Goal: Transaction & Acquisition: Book appointment/travel/reservation

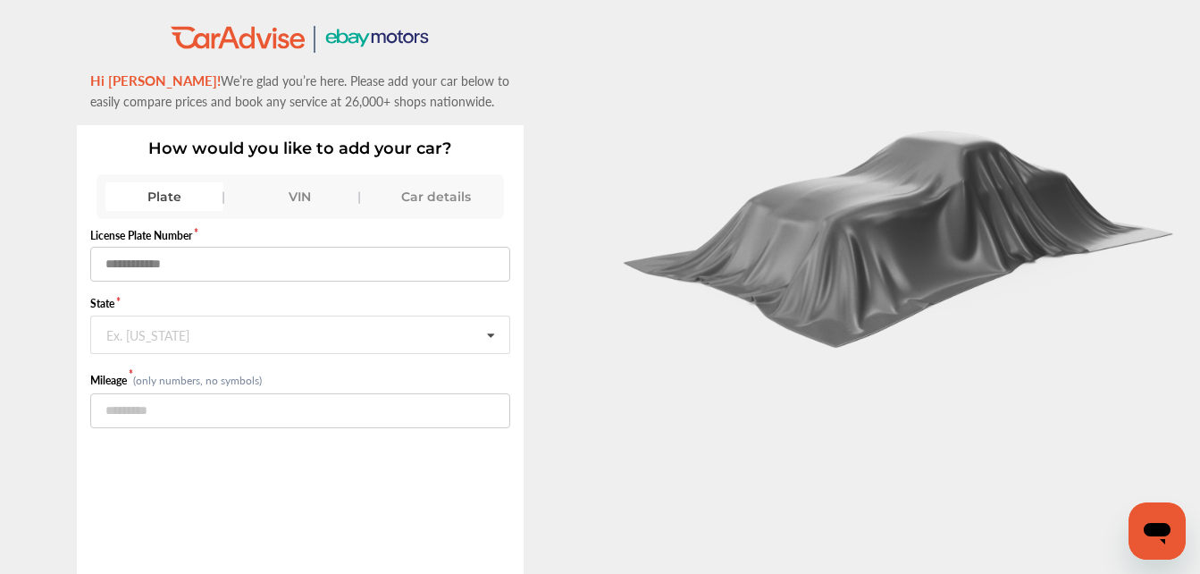
click at [259, 256] on input "text" at bounding box center [300, 264] width 420 height 35
click at [164, 413] on input "number" at bounding box center [300, 410] width 420 height 35
click at [129, 332] on div "Ex. [US_STATE]" at bounding box center [147, 333] width 83 height 11
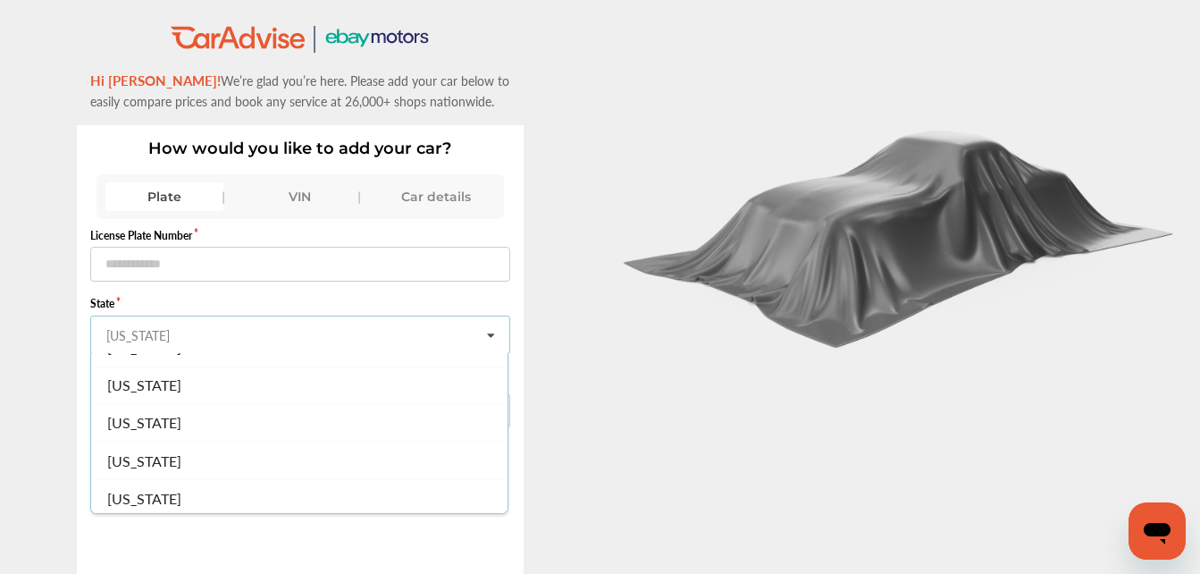
scroll to position [522, 0]
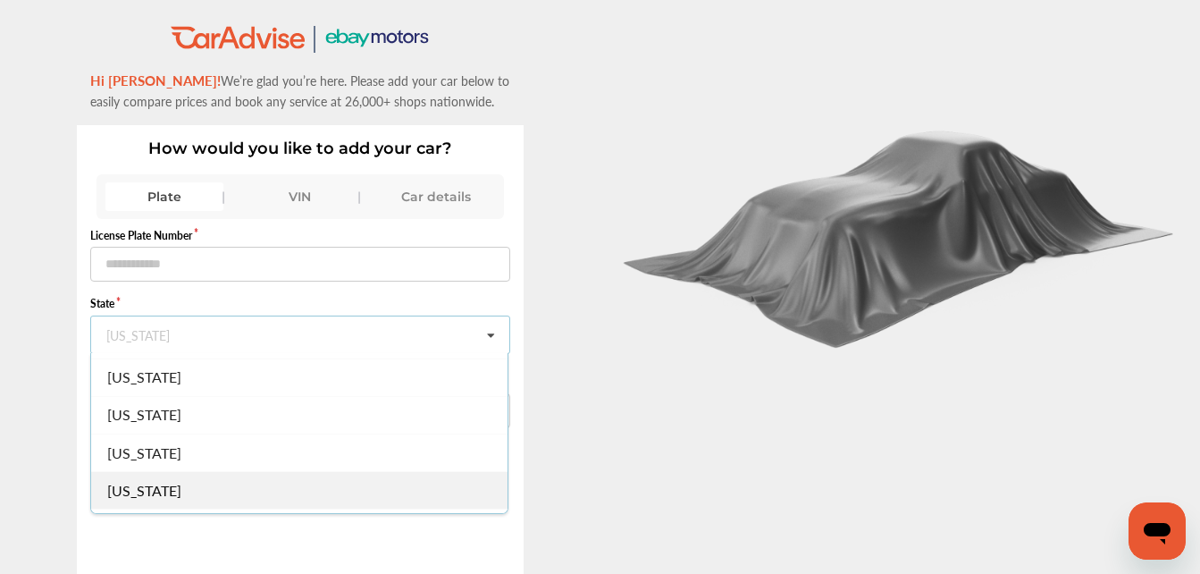
click at [130, 497] on span "[US_STATE]" at bounding box center [144, 490] width 74 height 21
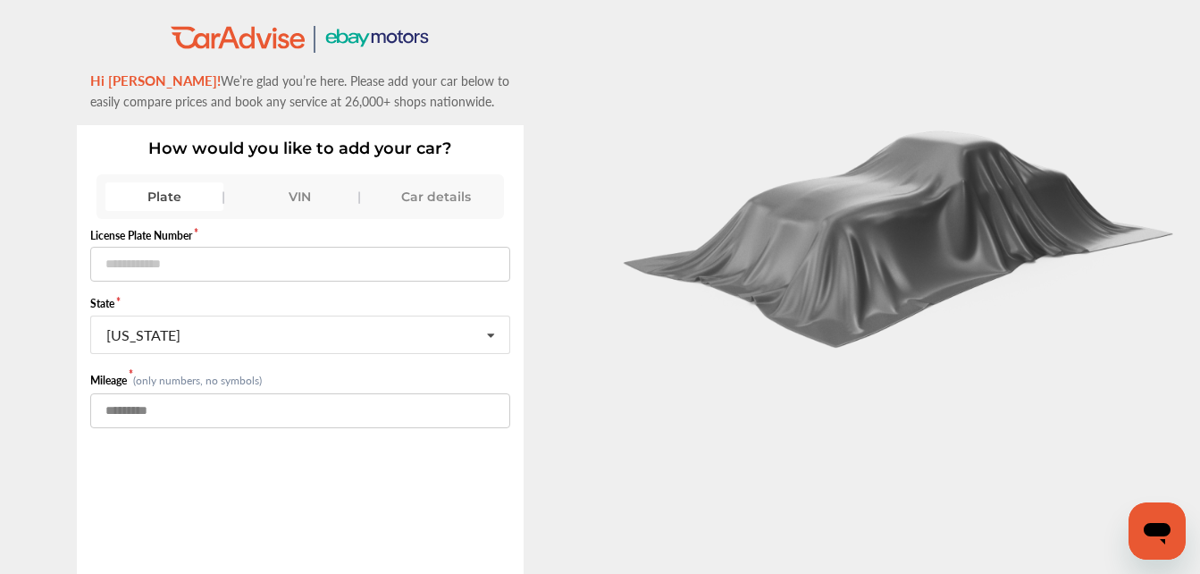
click at [123, 408] on input "******" at bounding box center [300, 410] width 420 height 35
type input "******"
click at [205, 273] on input "text" at bounding box center [300, 264] width 420 height 35
click at [313, 263] on input "text" at bounding box center [300, 264] width 420 height 35
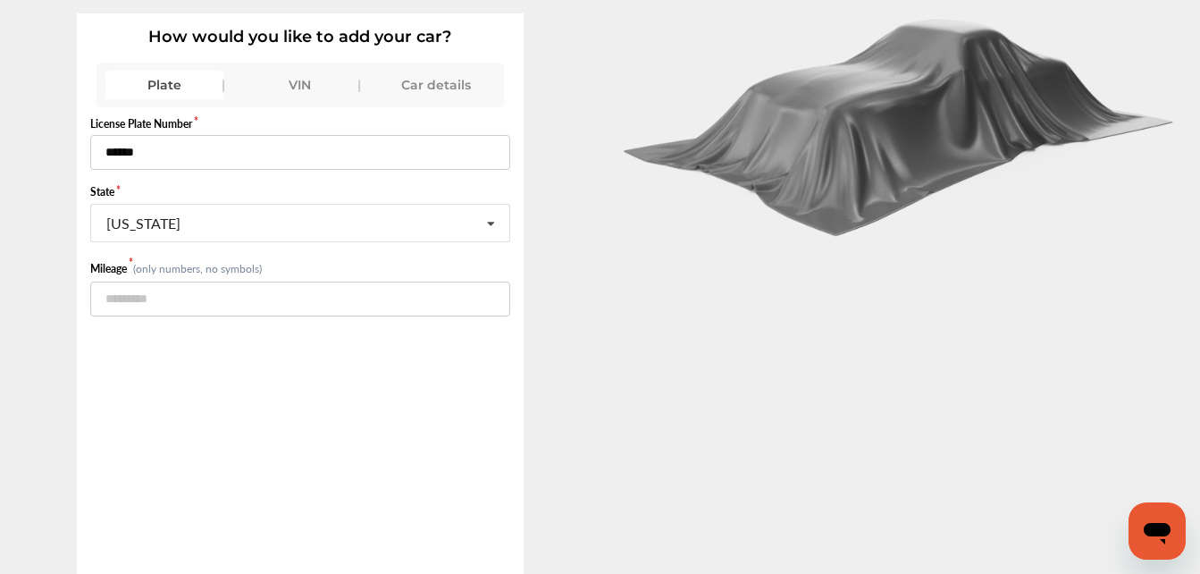
scroll to position [172, 0]
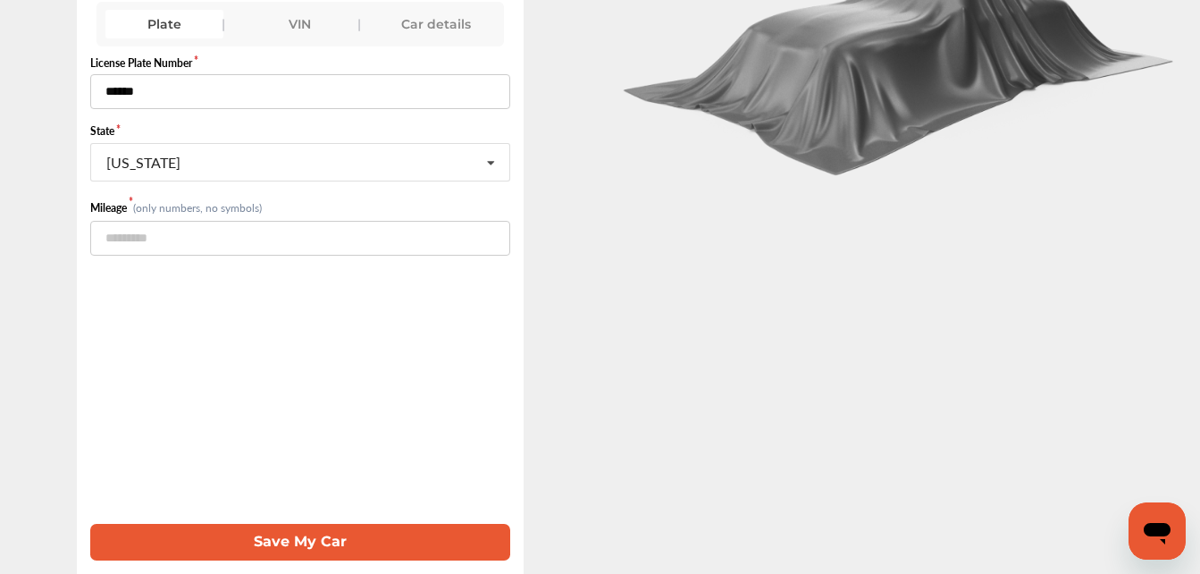
type input "******"
click at [302, 540] on button "Save My Car" at bounding box center [300, 542] width 420 height 37
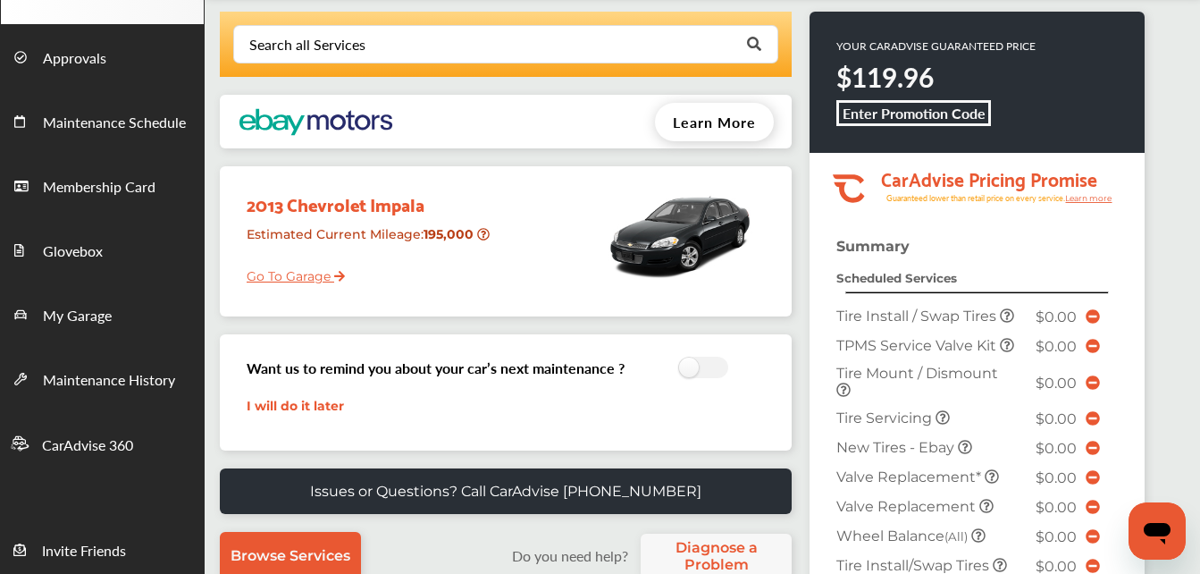
scroll to position [117, 0]
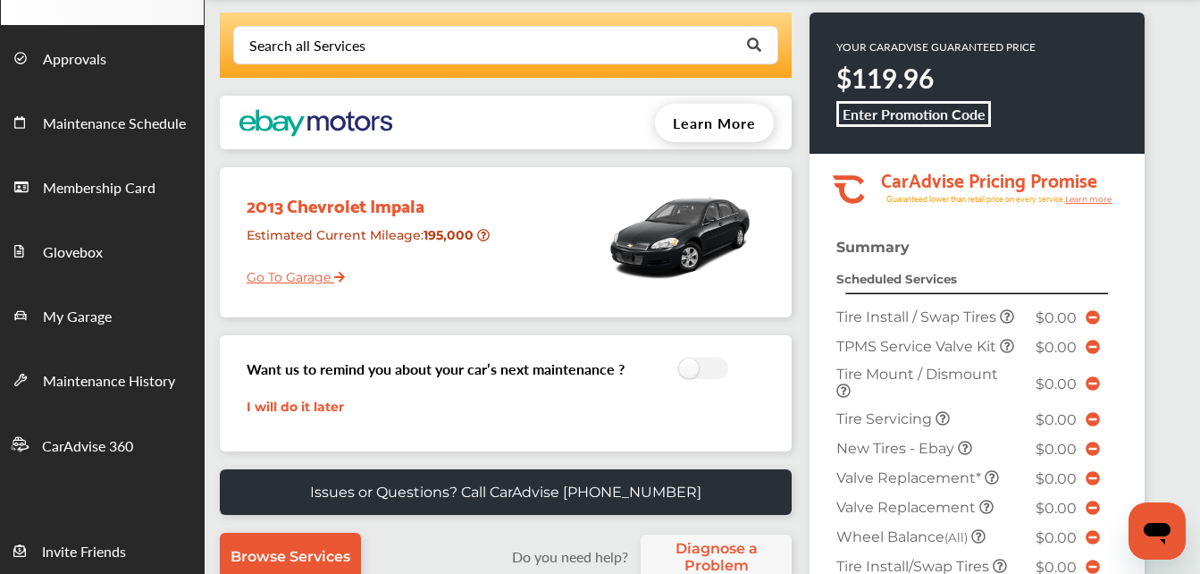
click at [1000, 324] on icon at bounding box center [1007, 316] width 14 height 14
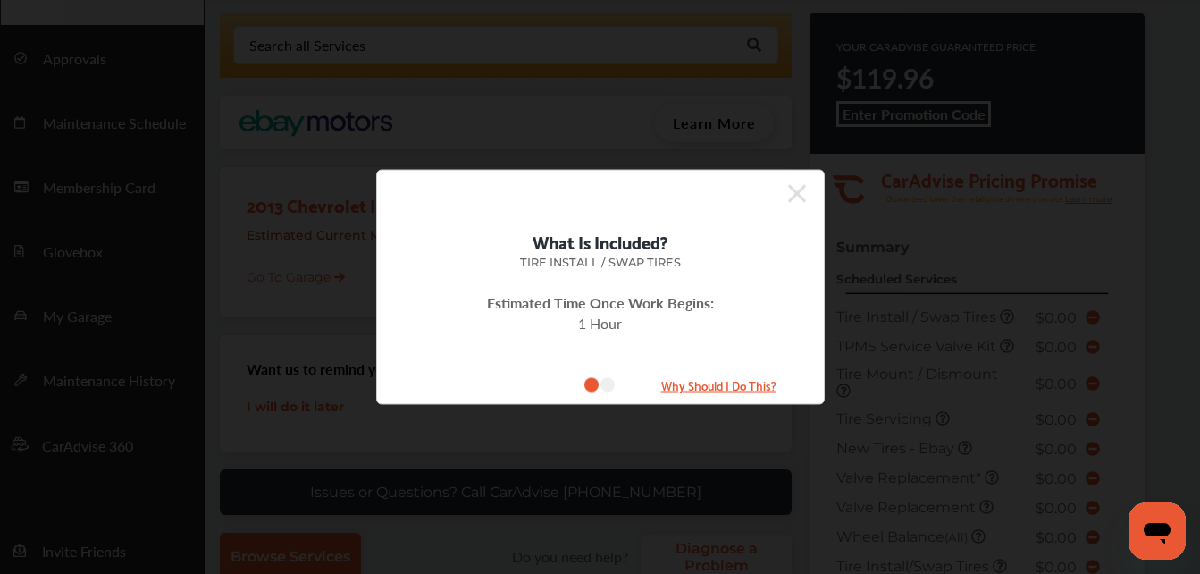
click at [607, 382] on icon at bounding box center [608, 385] width 14 height 14
click at [808, 200] on div "What Is Included? Tire Install / Swap Tires Estimated Time Once Work Begins: 1 …" at bounding box center [600, 287] width 449 height 235
click at [795, 191] on icon at bounding box center [797, 194] width 18 height 18
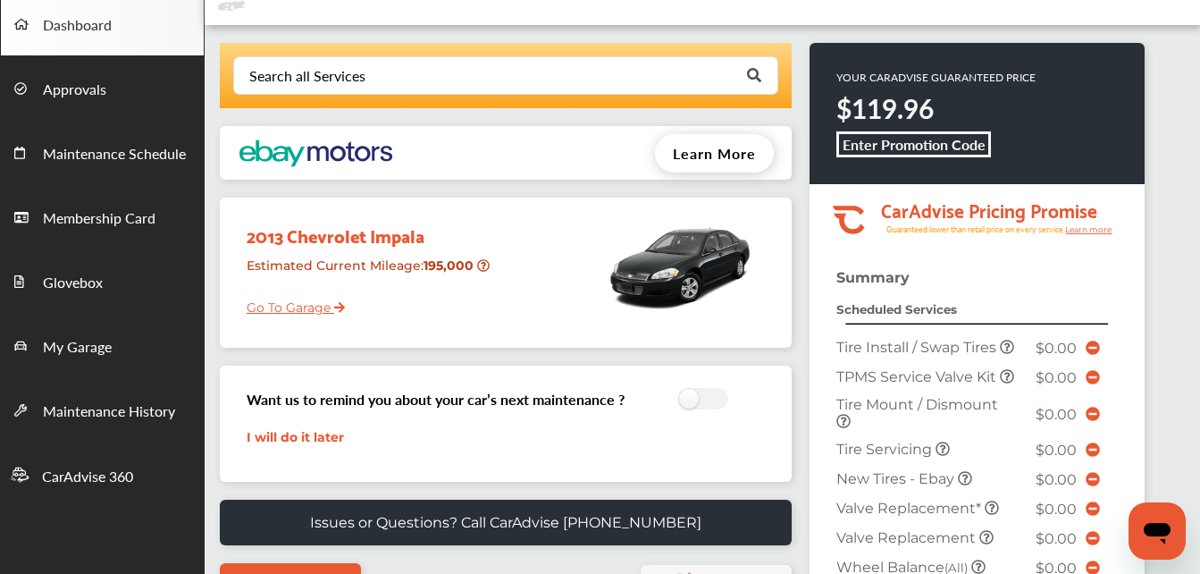
scroll to position [86, 0]
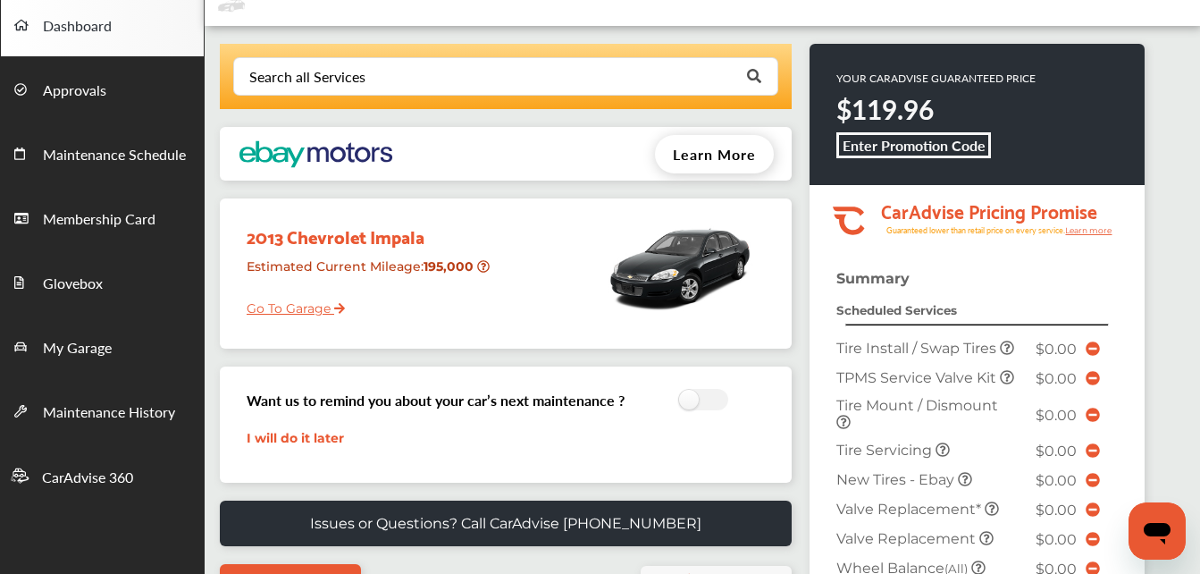
click at [891, 147] on b "Enter Promotion Code" at bounding box center [914, 145] width 143 height 21
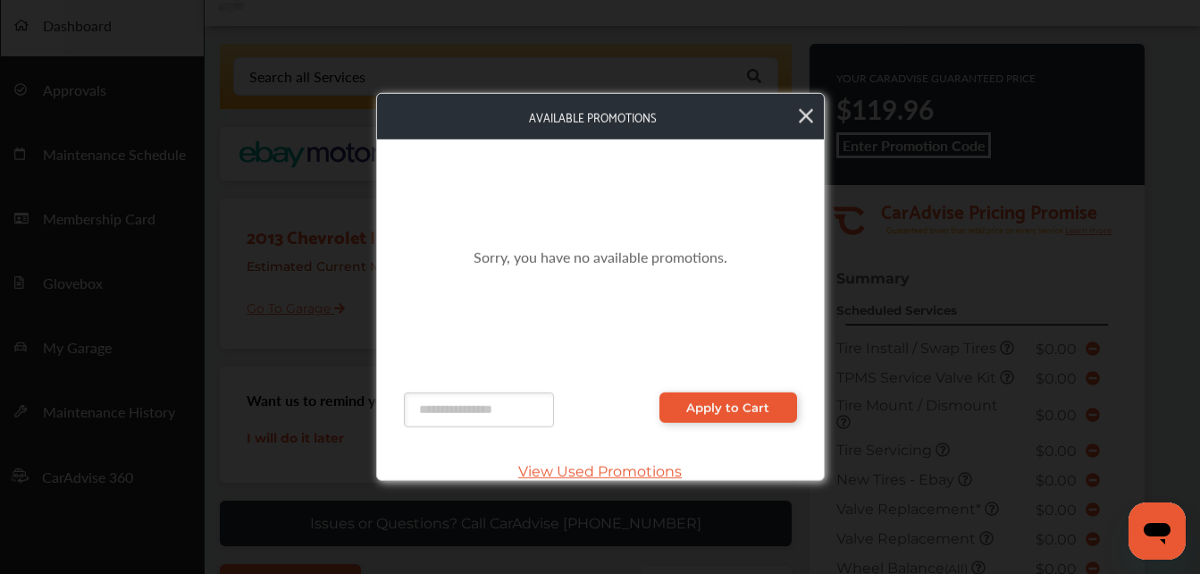
click at [561, 469] on span "View Used Promotions" at bounding box center [600, 471] width 393 height 17
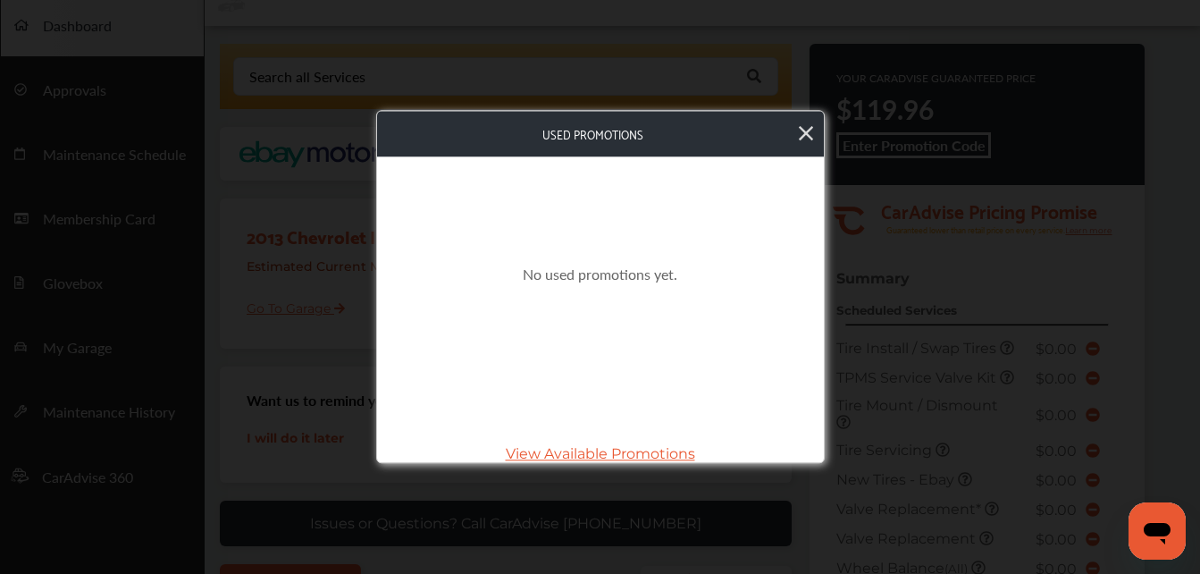
click at [561, 453] on span "View Available Promotions" at bounding box center [600, 454] width 393 height 17
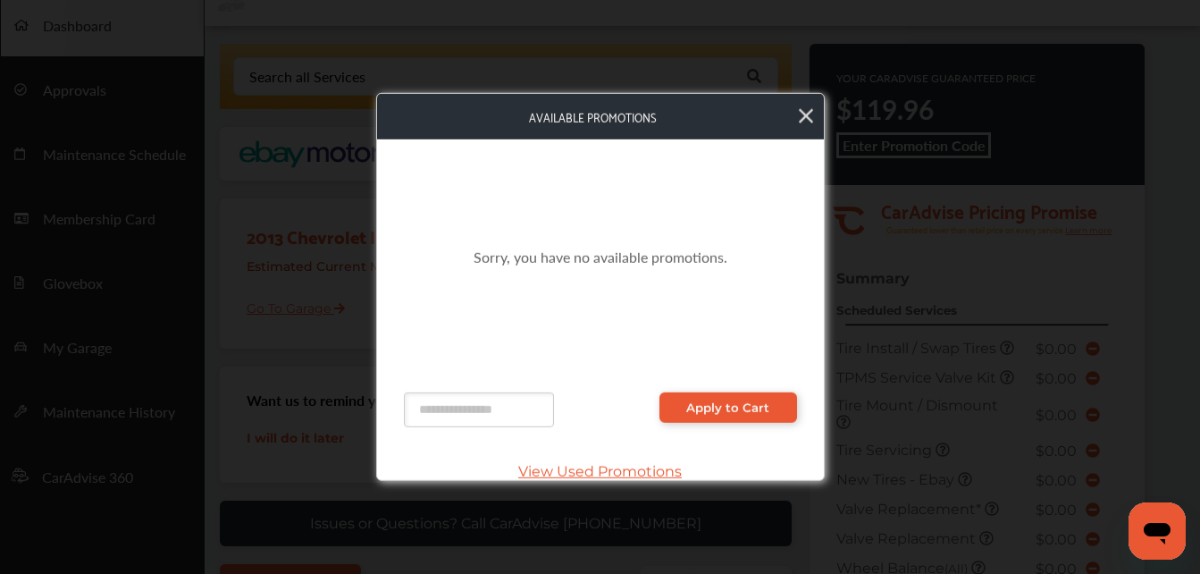
click at [812, 105] on icon at bounding box center [806, 116] width 14 height 23
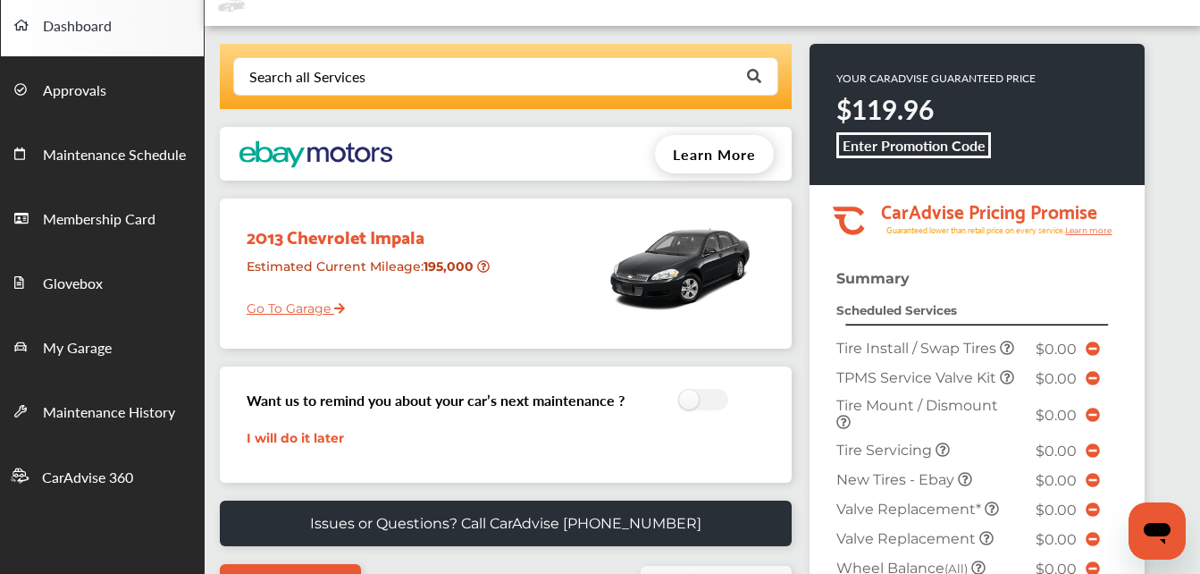
click at [1094, 356] on icon at bounding box center [1093, 348] width 14 height 14
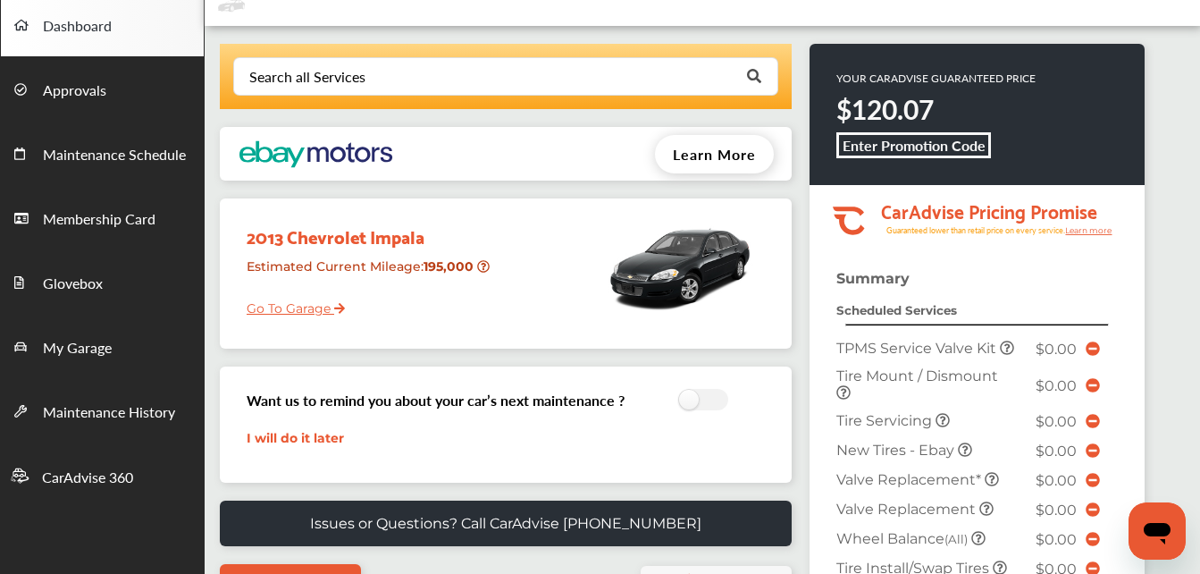
click at [270, 433] on link "I will do it later" at bounding box center [295, 438] width 97 height 16
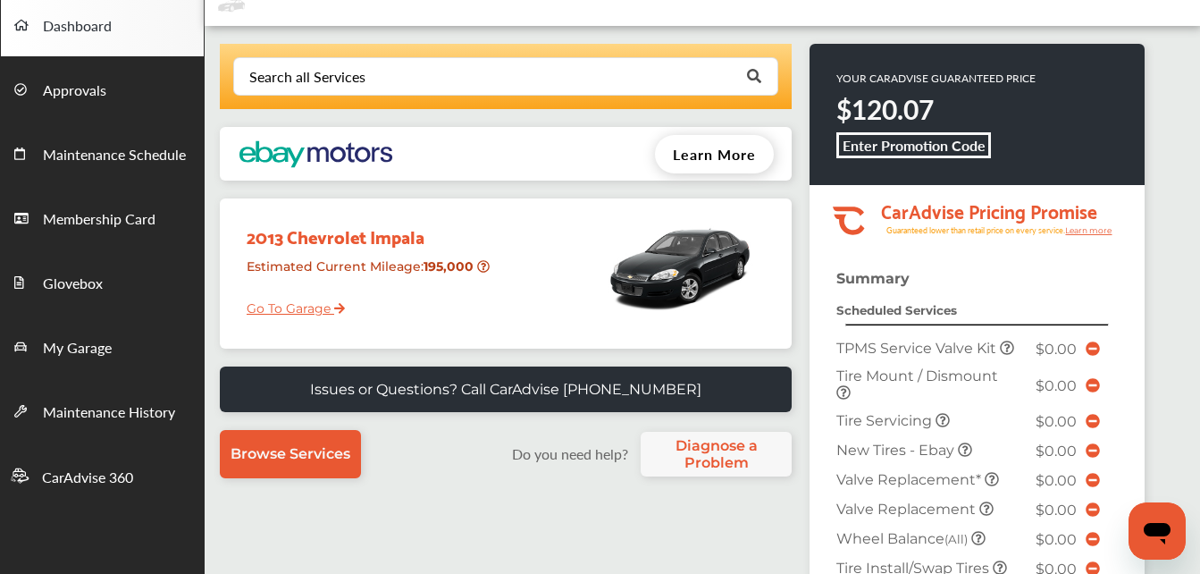
click at [288, 309] on link "Go To Garage" at bounding box center [289, 304] width 112 height 34
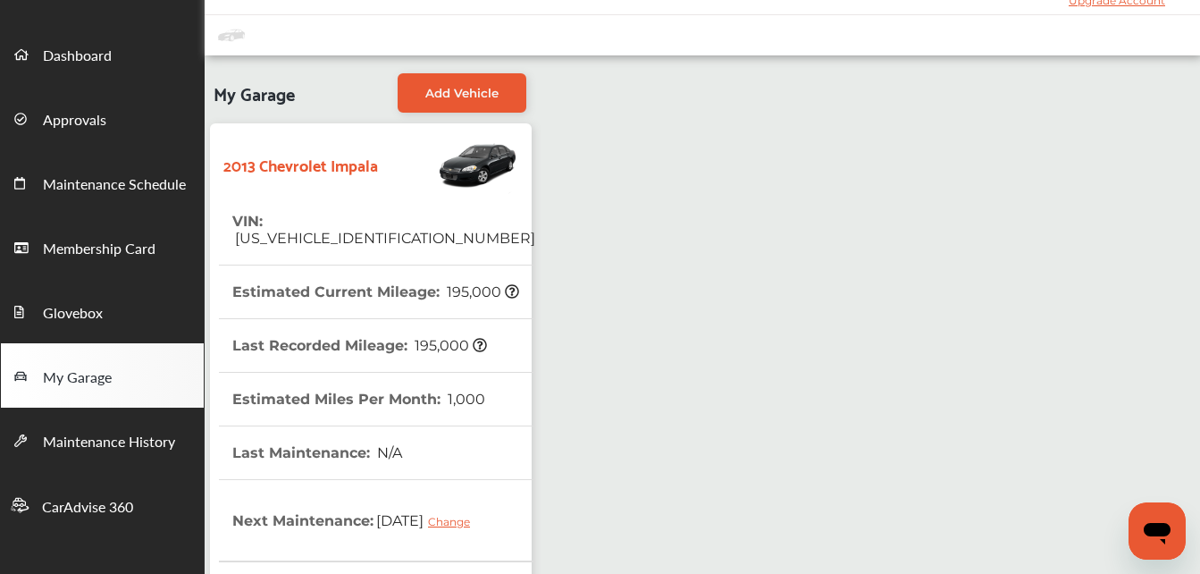
scroll to position [55, 0]
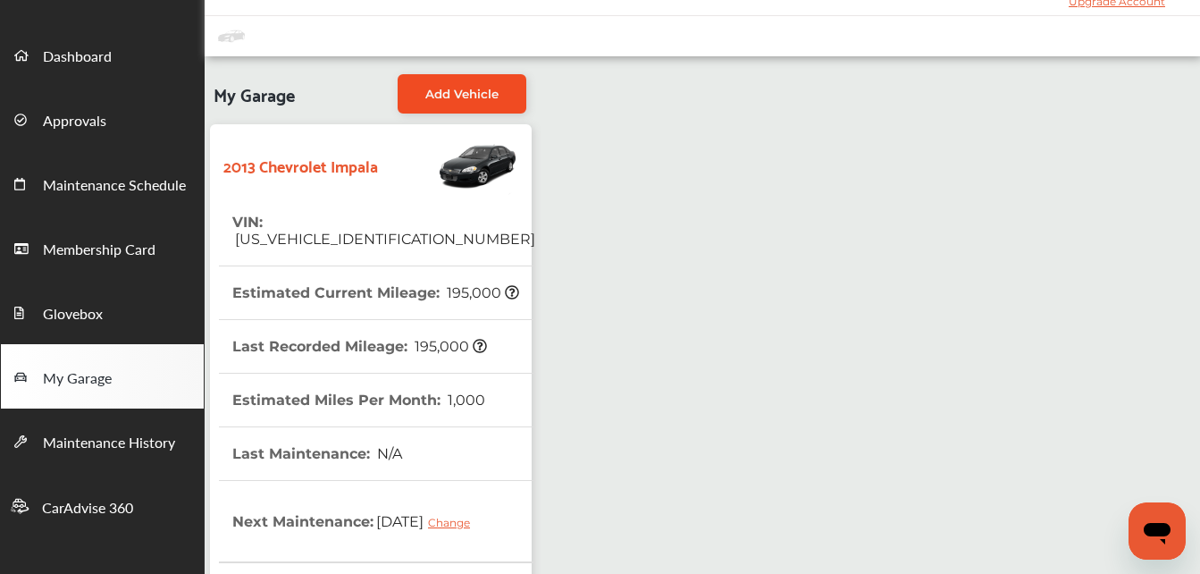
click at [459, 97] on span "Add Vehicle" at bounding box center [461, 94] width 73 height 14
select select "****"
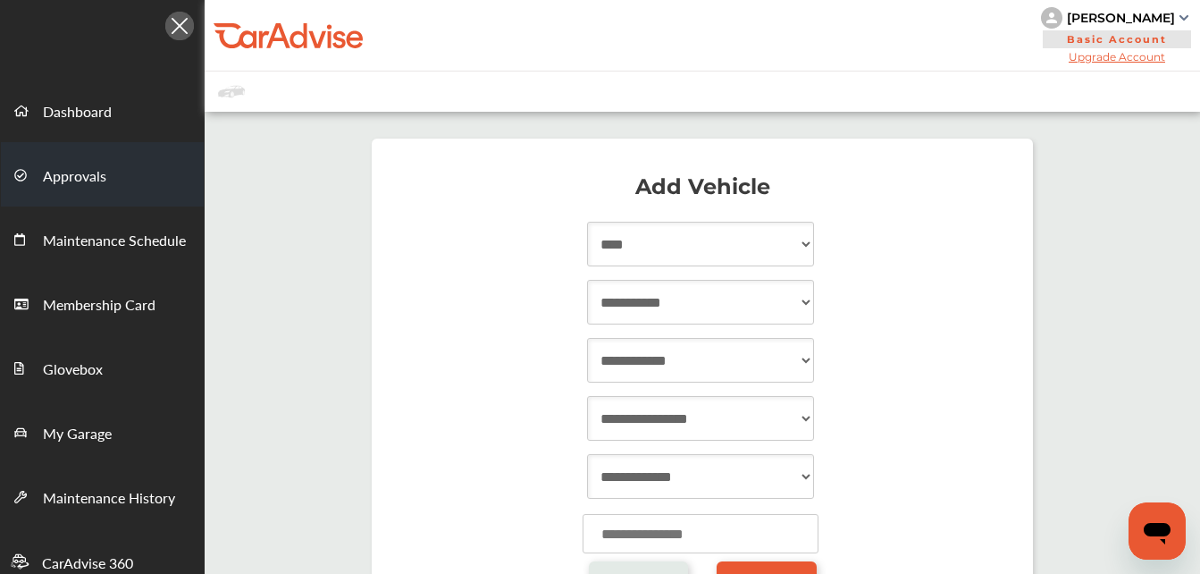
click at [80, 172] on span "Approvals" at bounding box center [74, 176] width 63 height 23
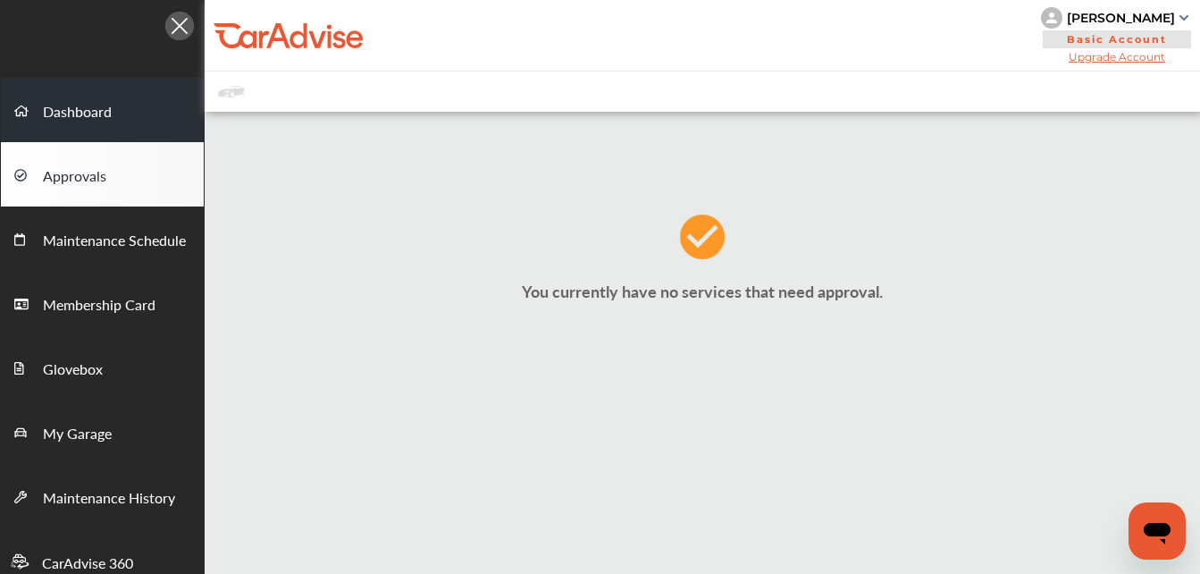
click at [95, 109] on span "Dashboard" at bounding box center [77, 112] width 69 height 23
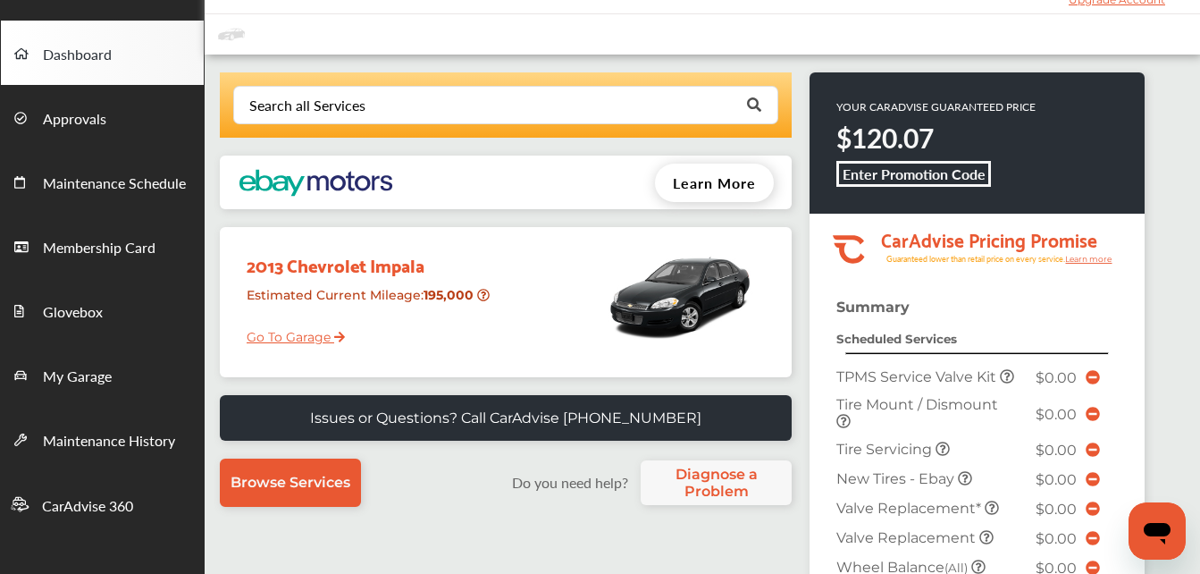
scroll to position [55, 0]
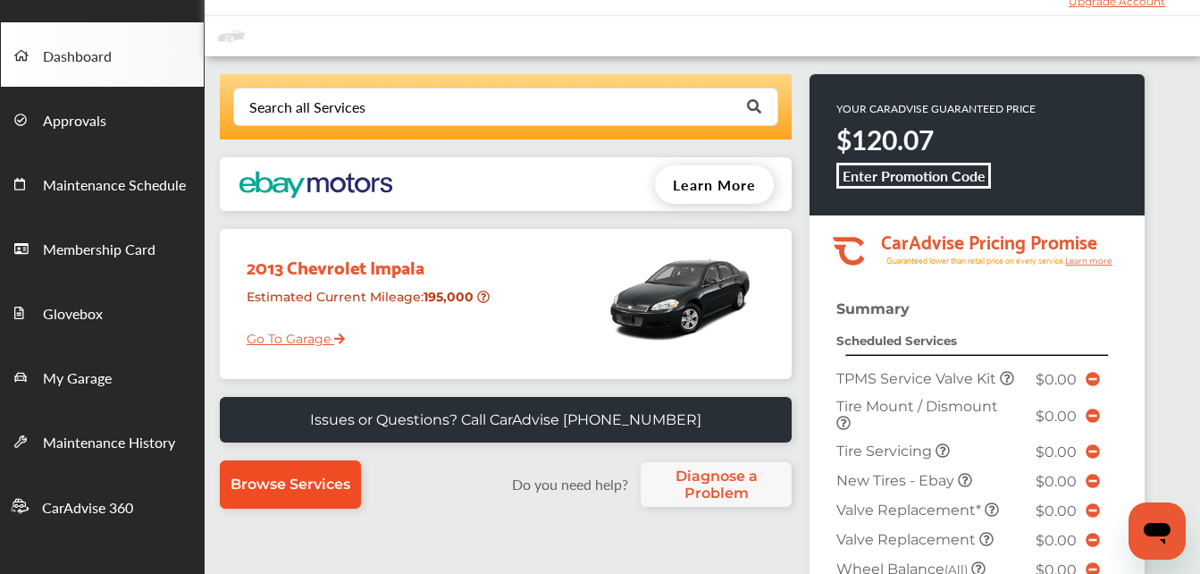
click at [310, 495] on link "Browse Services" at bounding box center [290, 484] width 141 height 48
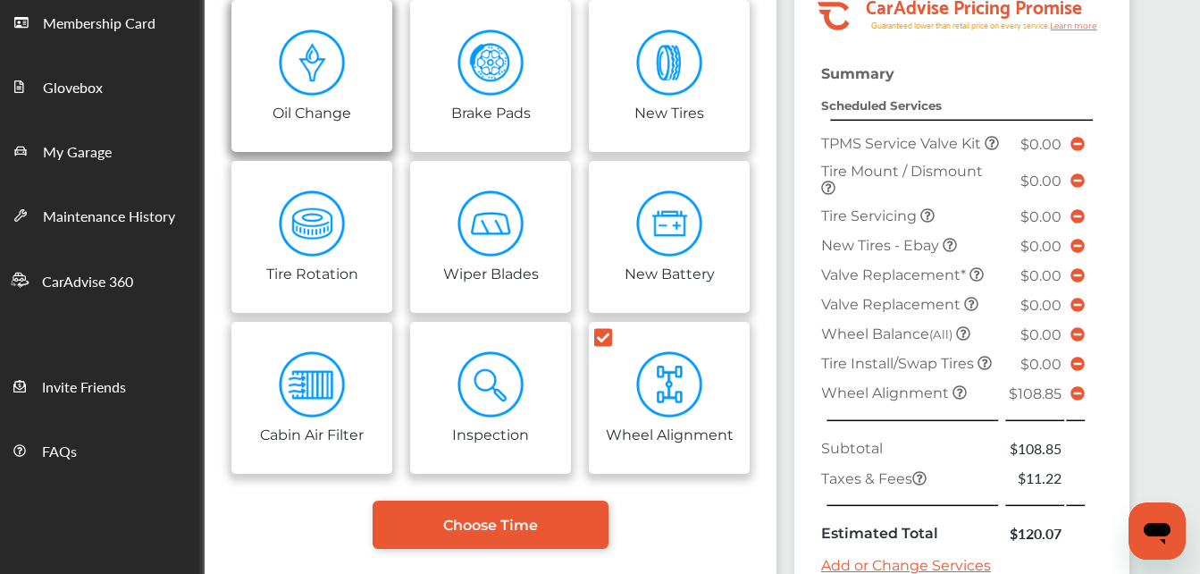
scroll to position [282, 0]
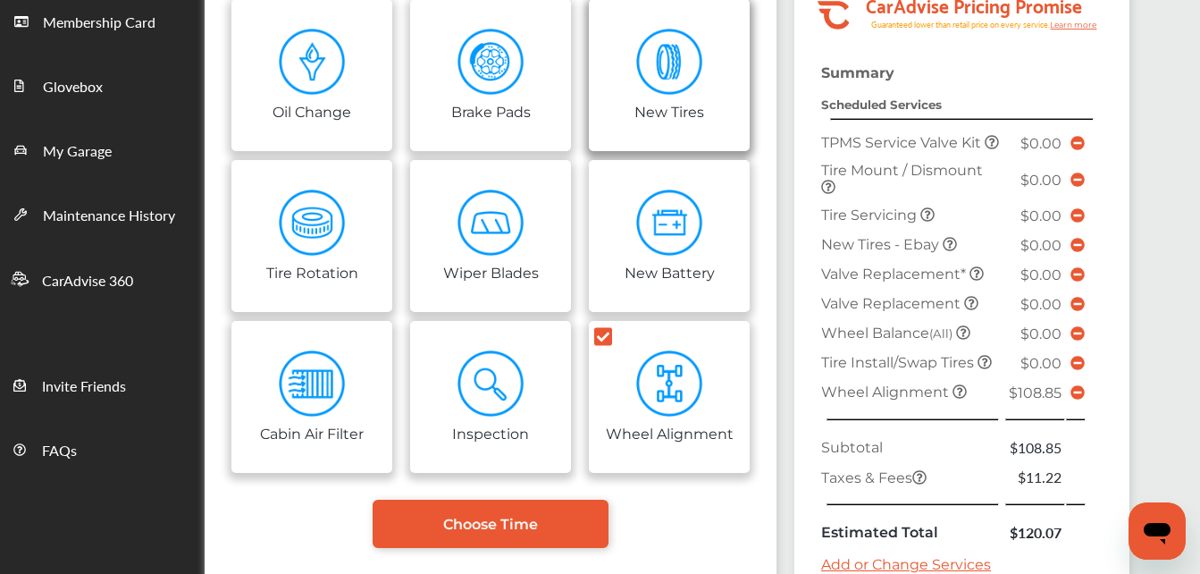
click at [655, 78] on img at bounding box center [669, 62] width 67 height 67
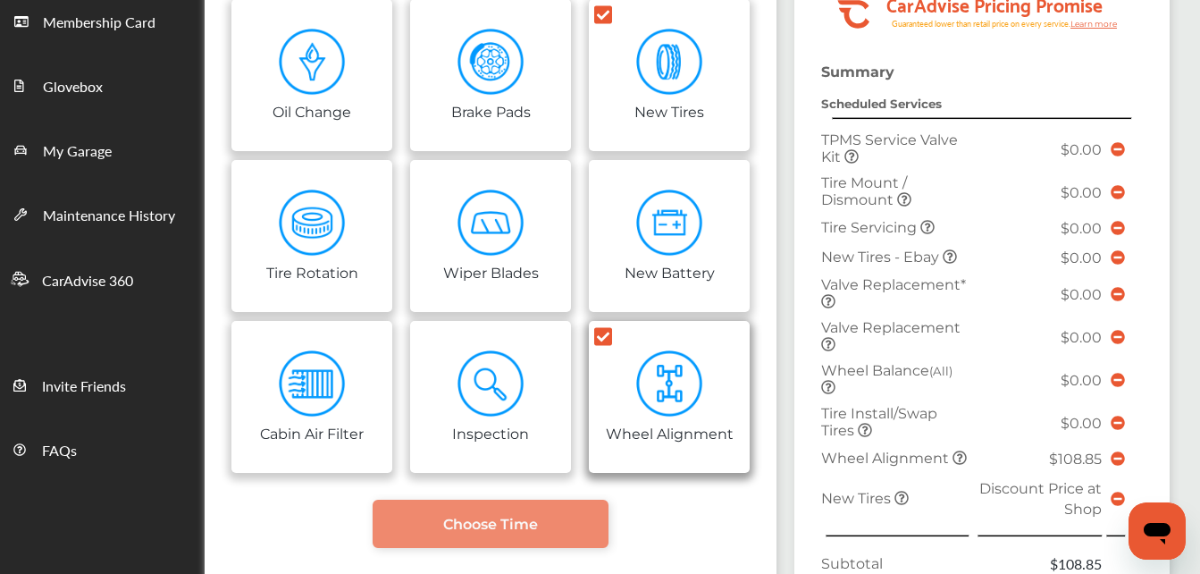
click at [600, 338] on icon at bounding box center [603, 336] width 18 height 20
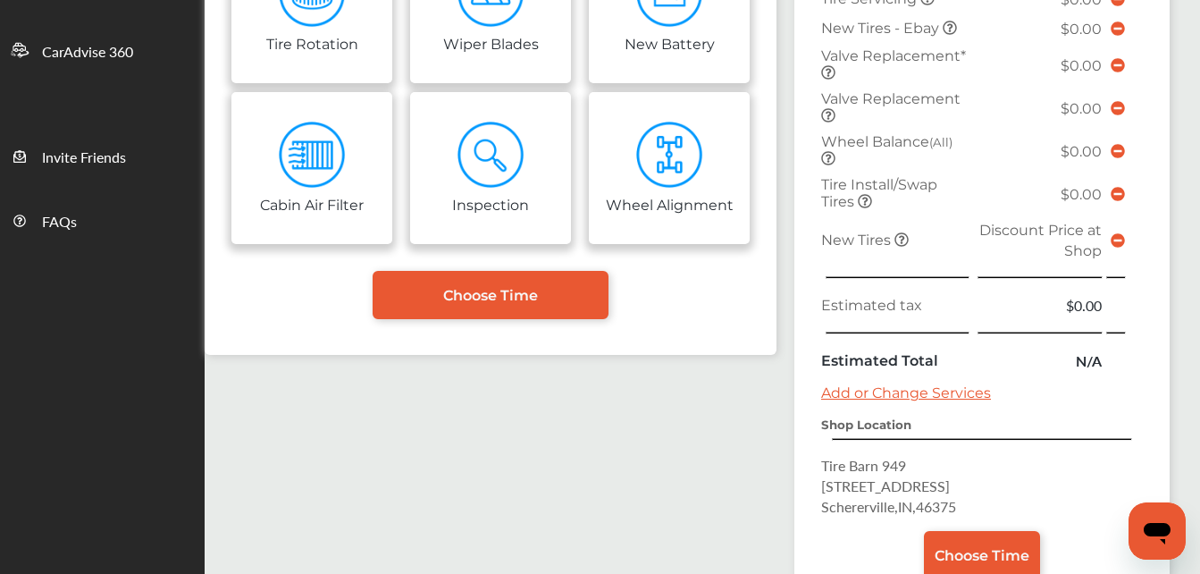
scroll to position [512, 0]
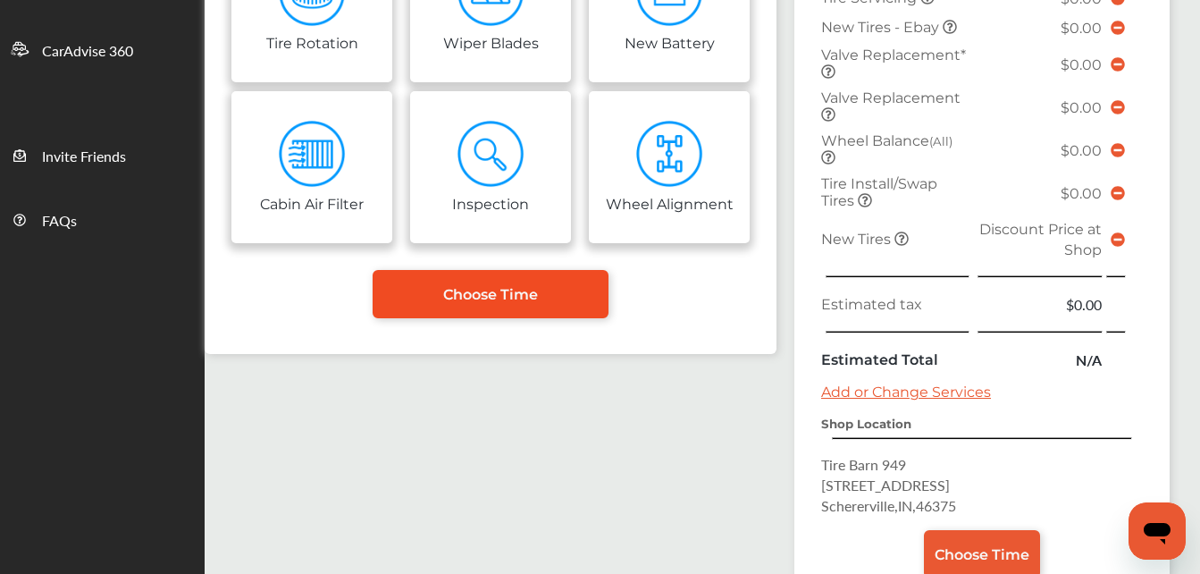
click at [536, 290] on span "Choose Time" at bounding box center [490, 294] width 95 height 17
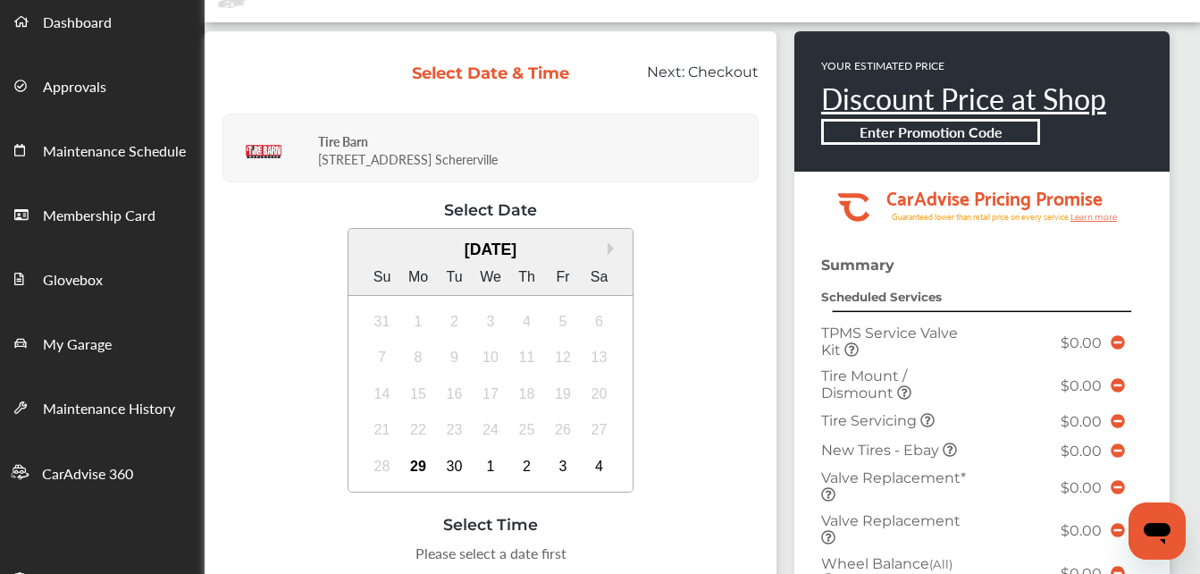
scroll to position [90, 0]
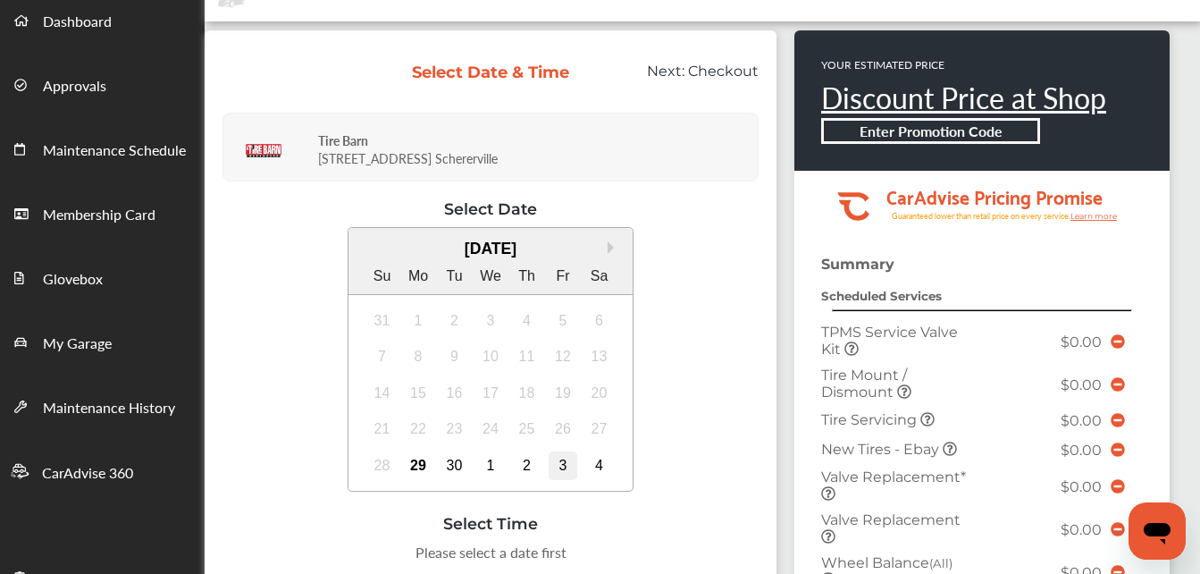
click at [562, 464] on div "3" at bounding box center [563, 465] width 29 height 29
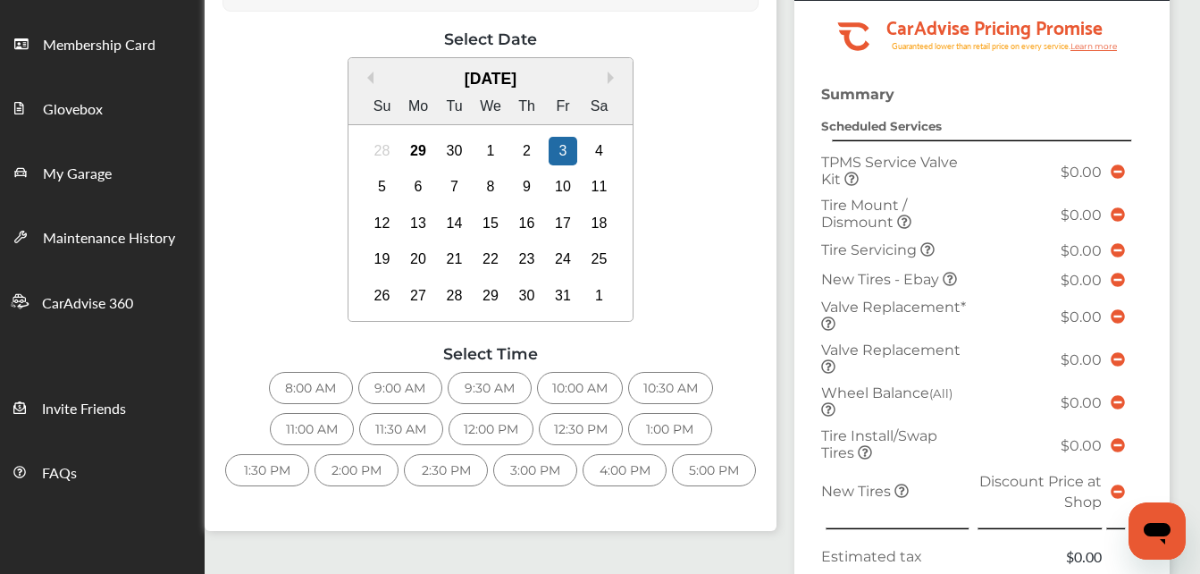
scroll to position [261, 0]
click at [576, 385] on div "10:00 AM" at bounding box center [580, 387] width 86 height 32
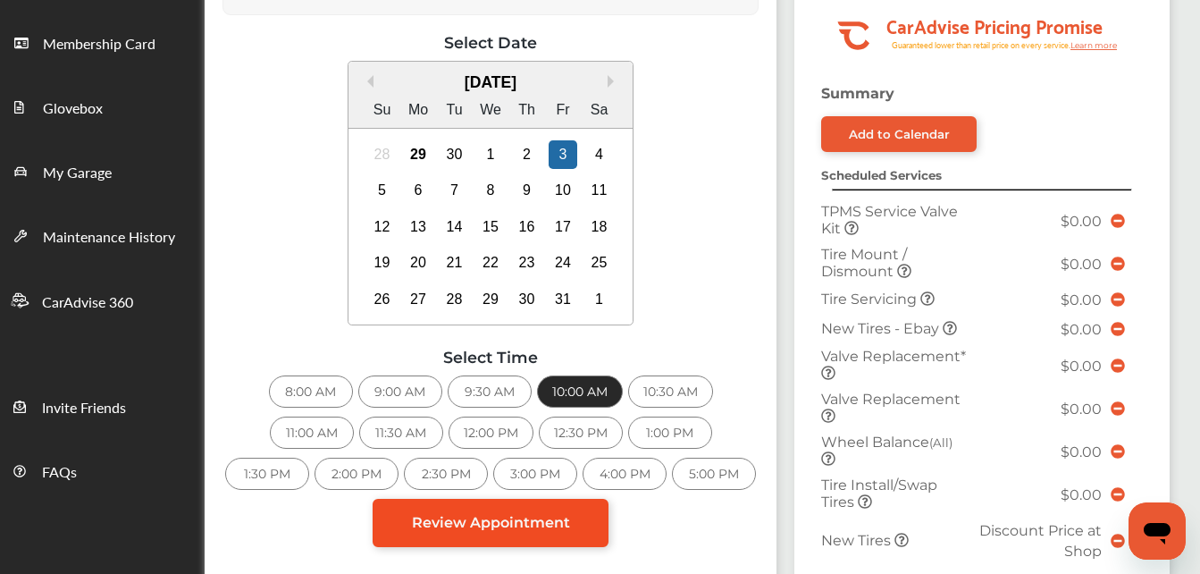
click at [476, 519] on span "Review Appointment" at bounding box center [491, 522] width 158 height 17
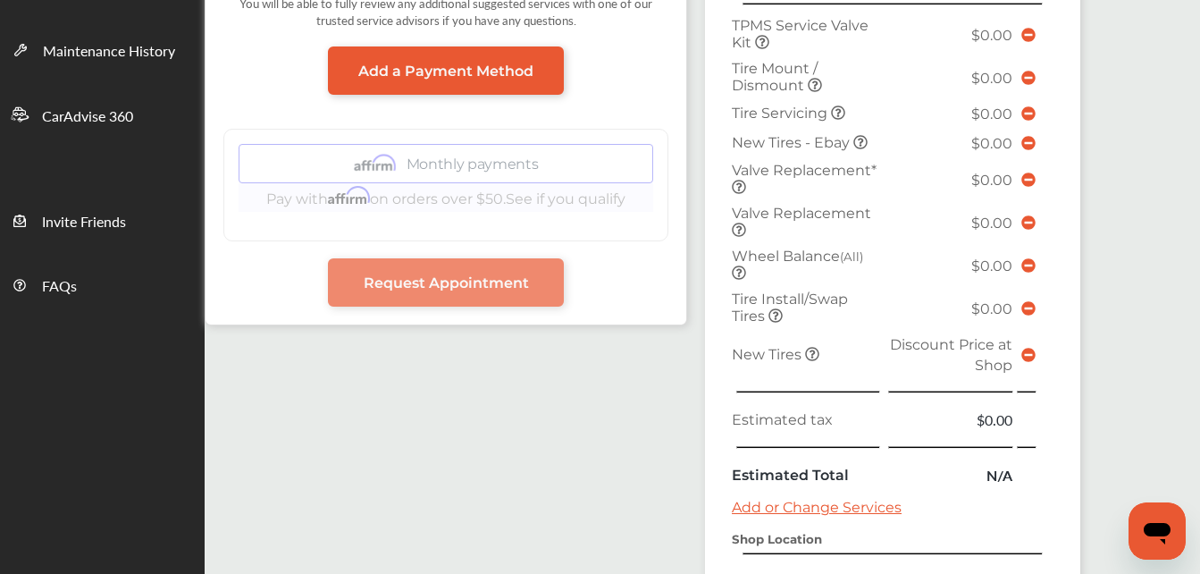
scroll to position [448, 0]
click at [1029, 76] on icon at bounding box center [1029, 77] width 14 height 14
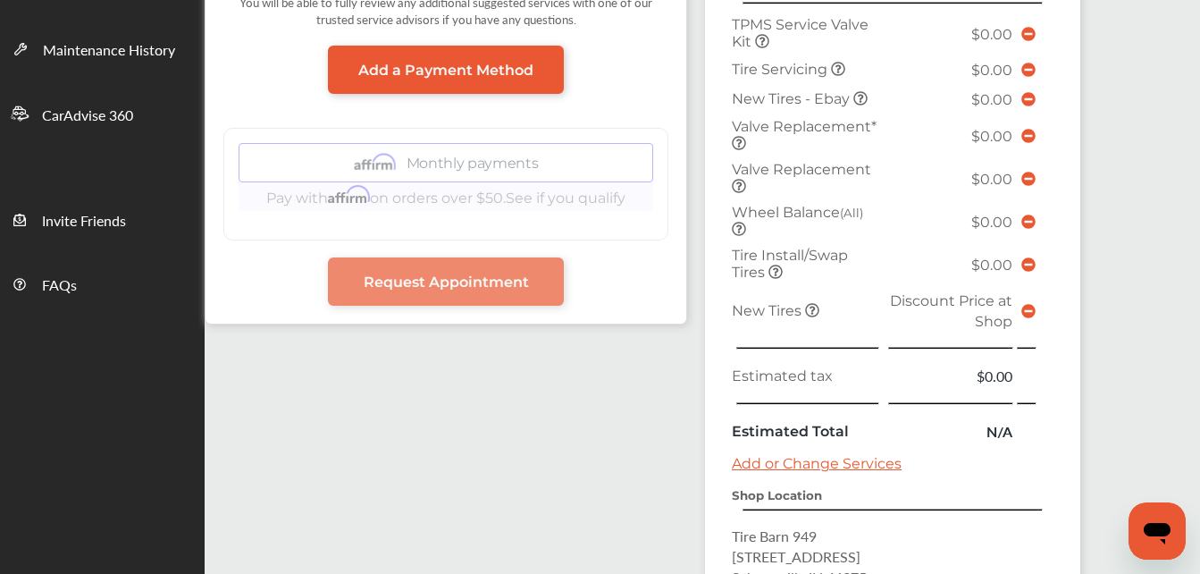
click at [1025, 96] on icon at bounding box center [1029, 99] width 14 height 14
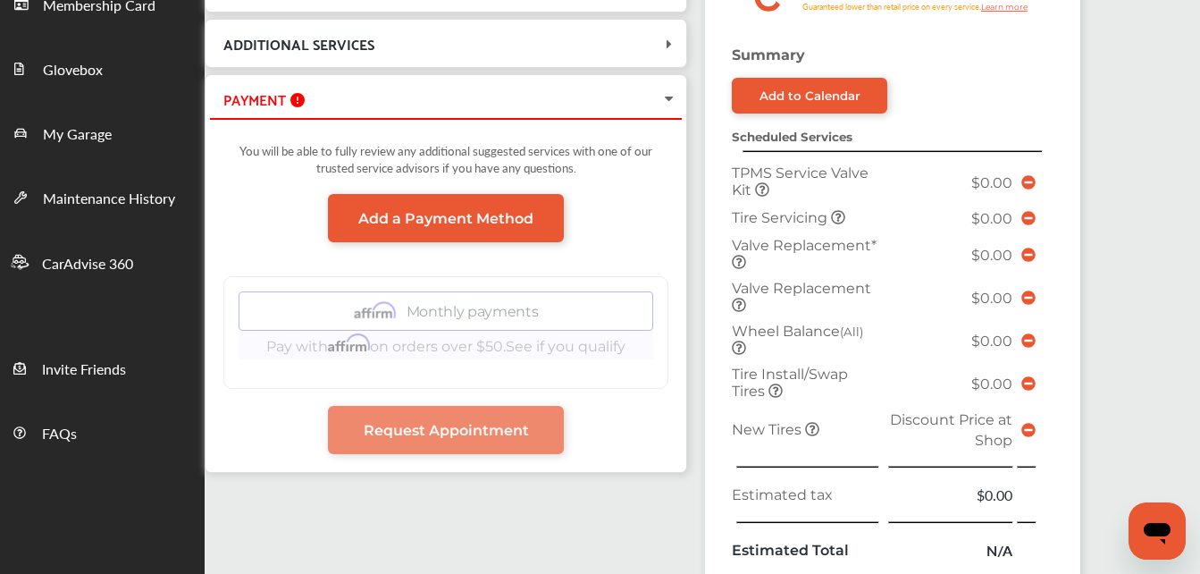
scroll to position [303, 0]
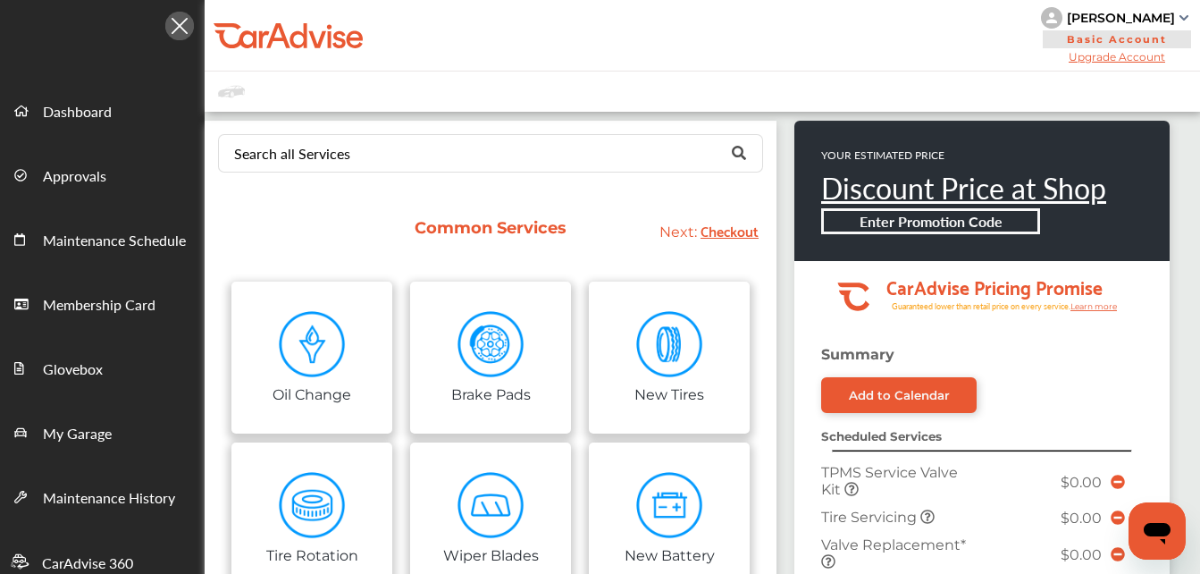
scroll to position [512, 0]
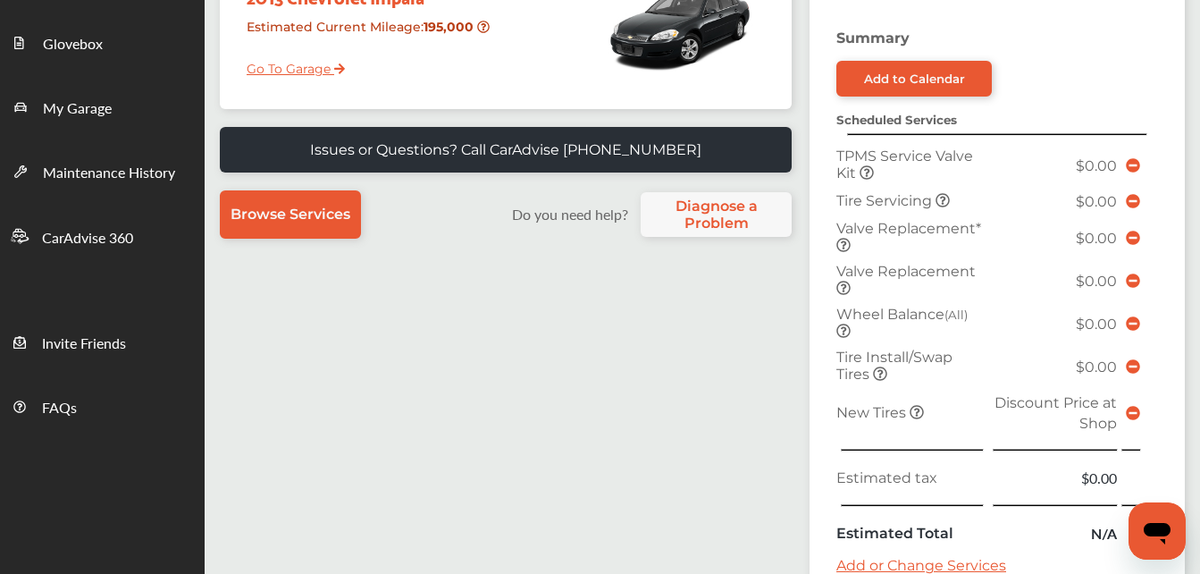
scroll to position [326, 0]
click at [1130, 405] on icon at bounding box center [1133, 412] width 14 height 14
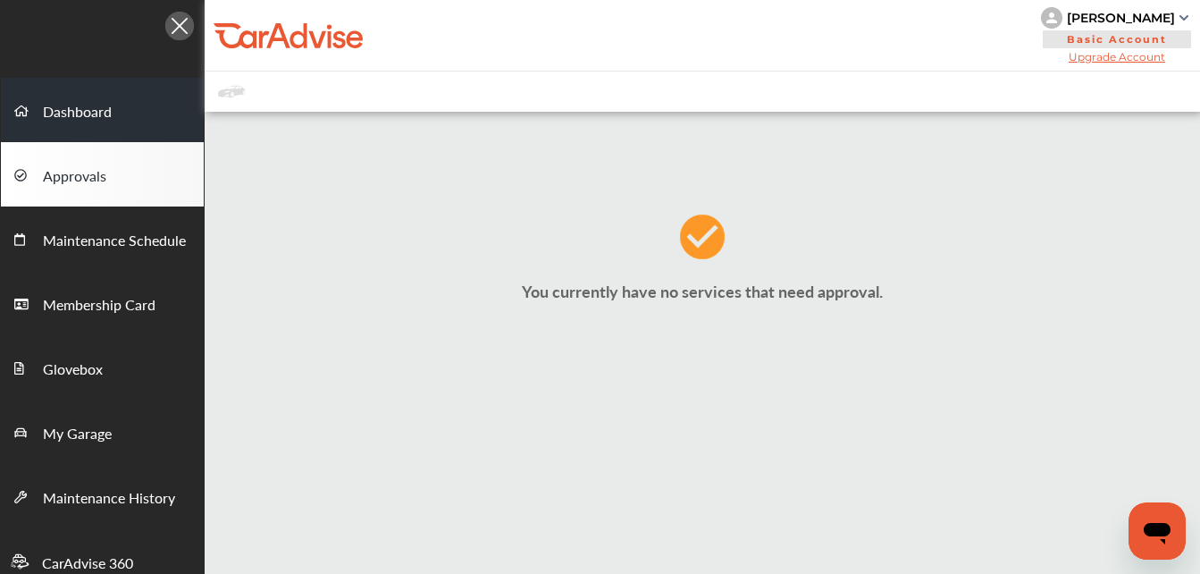
click at [63, 107] on span "Dashboard" at bounding box center [77, 112] width 69 height 23
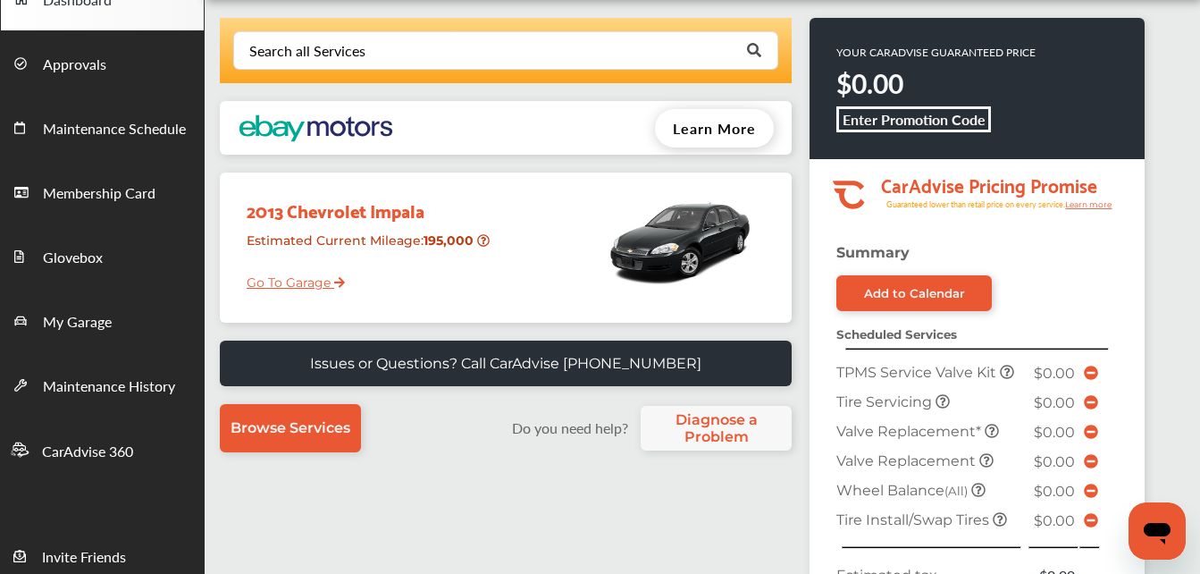
scroll to position [111, 0]
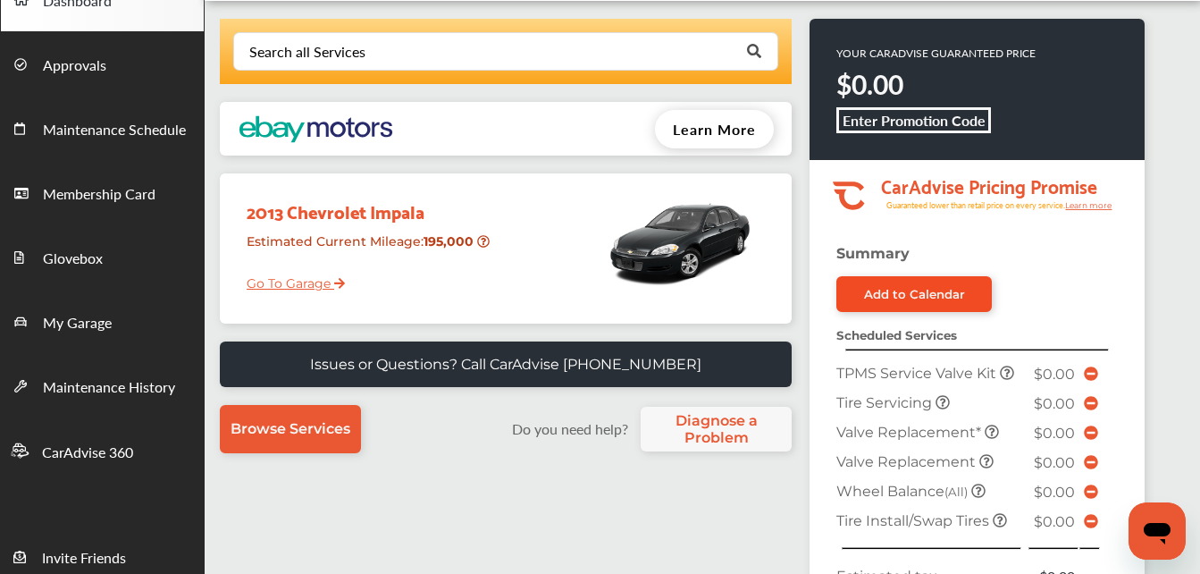
click at [890, 288] on div "Add to Calendar" at bounding box center [914, 294] width 101 height 14
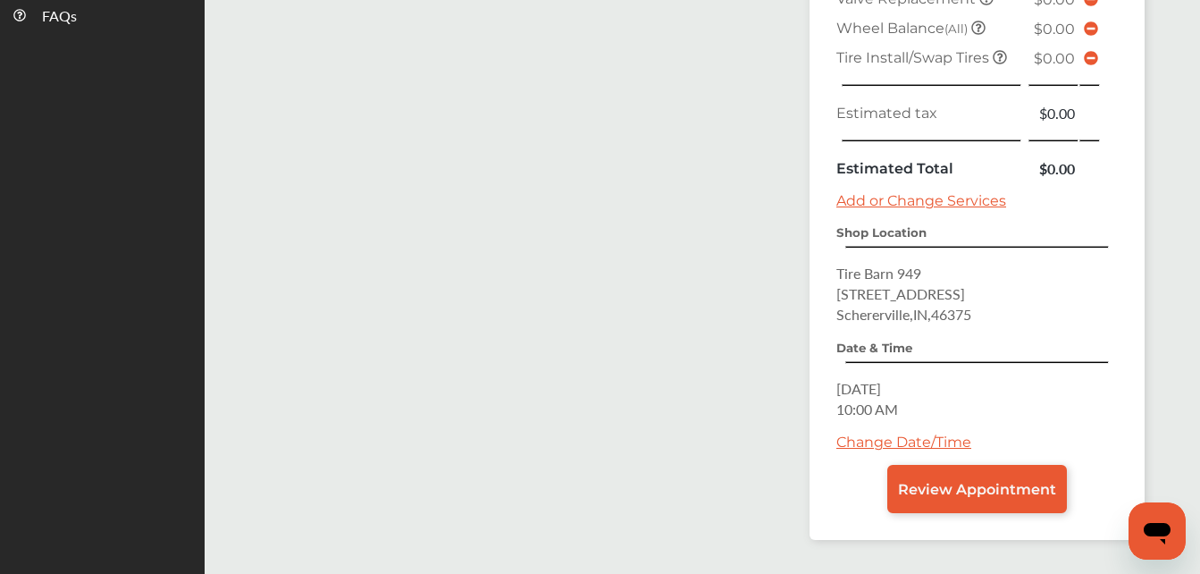
scroll to position [718, 0]
click at [942, 483] on span "Review Appointment" at bounding box center [977, 488] width 158 height 17
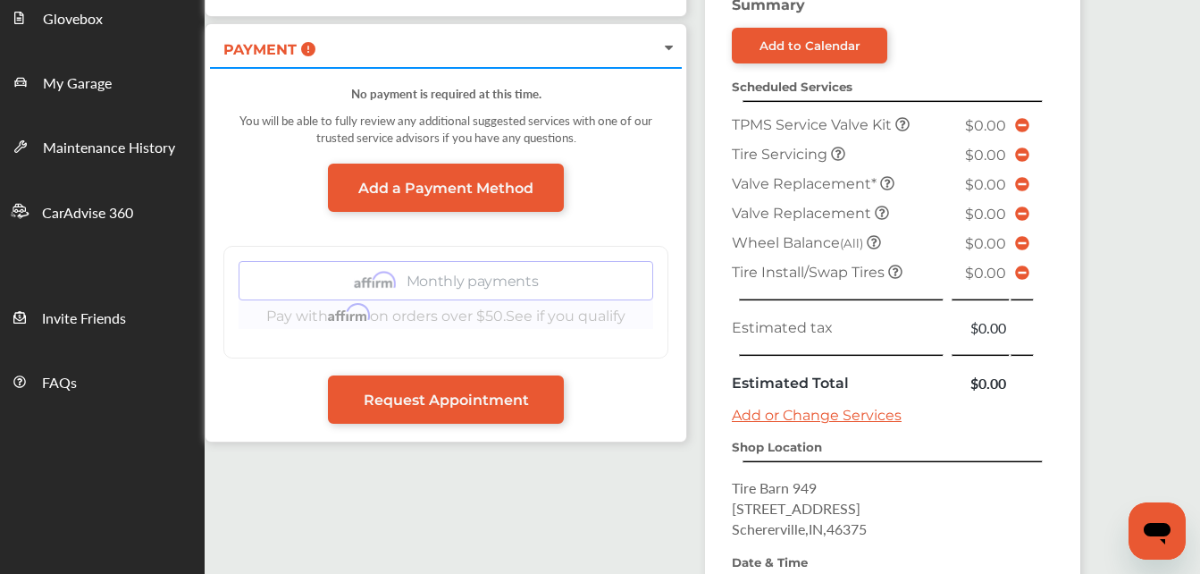
scroll to position [351, 0]
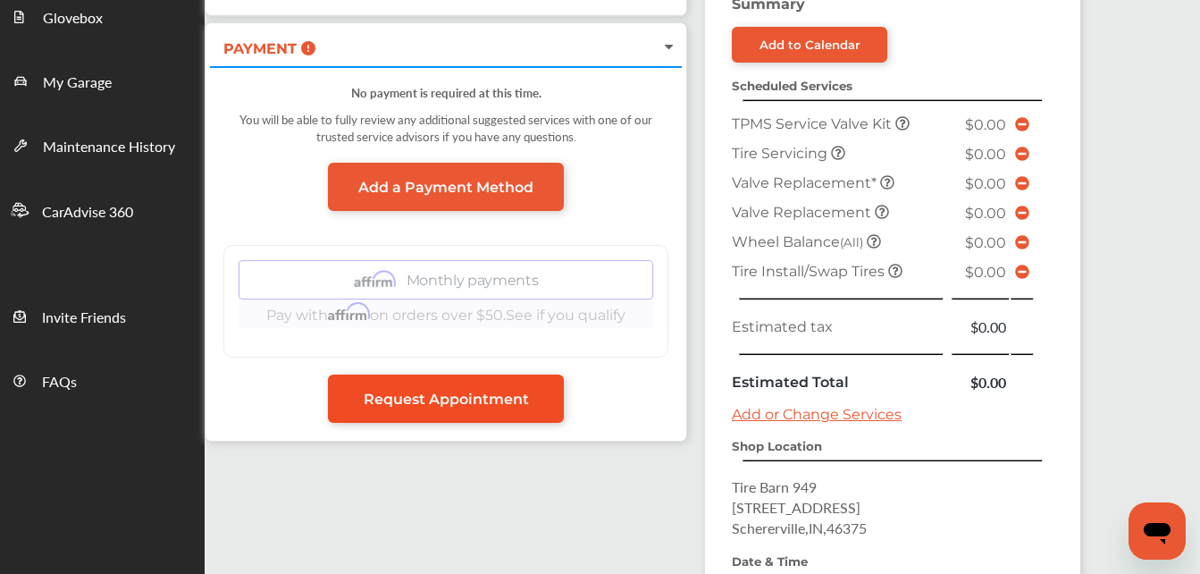
click at [478, 399] on span "Request Appointment" at bounding box center [446, 399] width 165 height 17
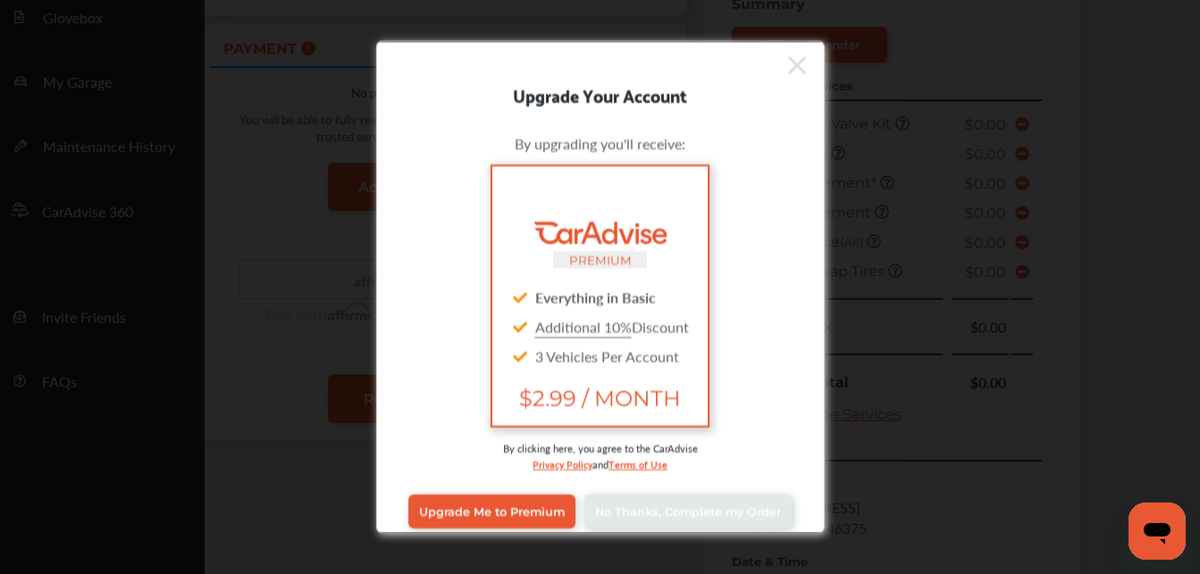
click at [788, 66] on icon at bounding box center [797, 65] width 18 height 18
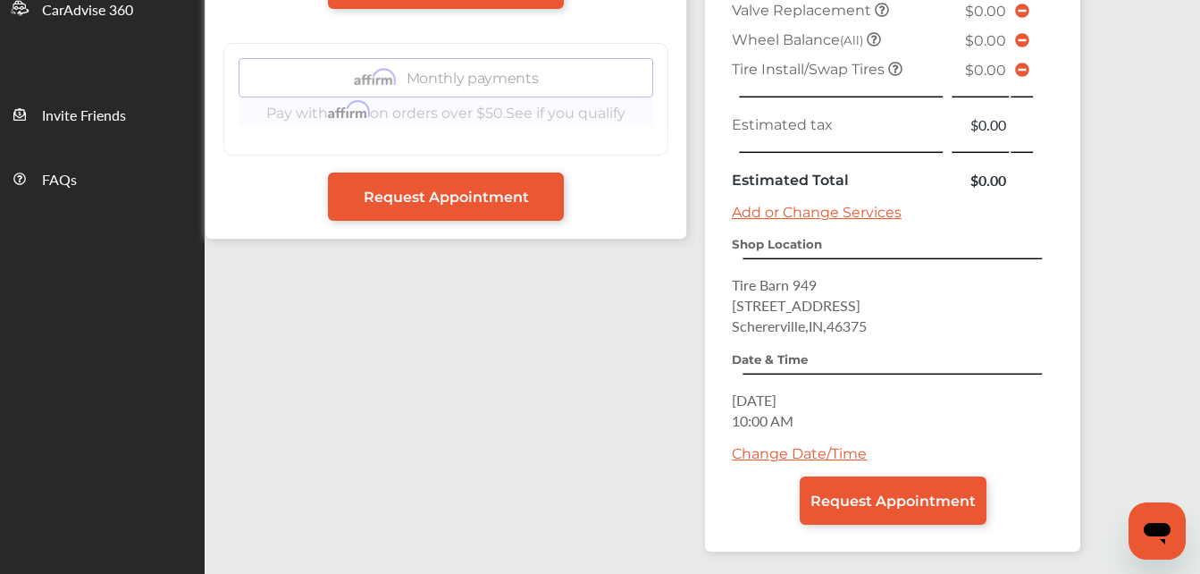
scroll to position [622, 0]
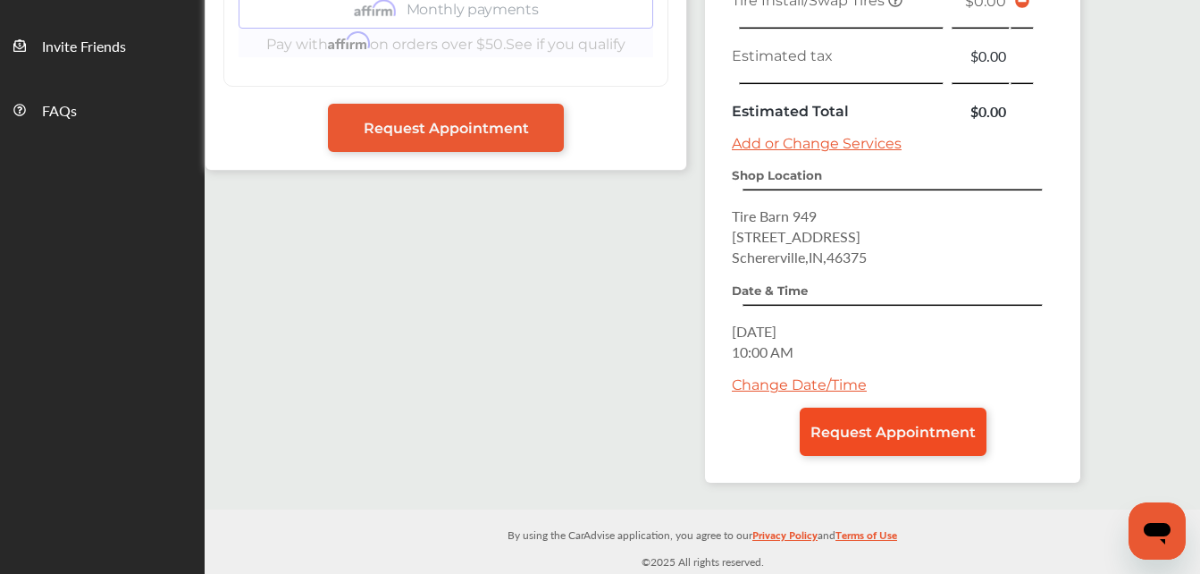
click at [880, 445] on link "Request Appointment" at bounding box center [893, 432] width 187 height 48
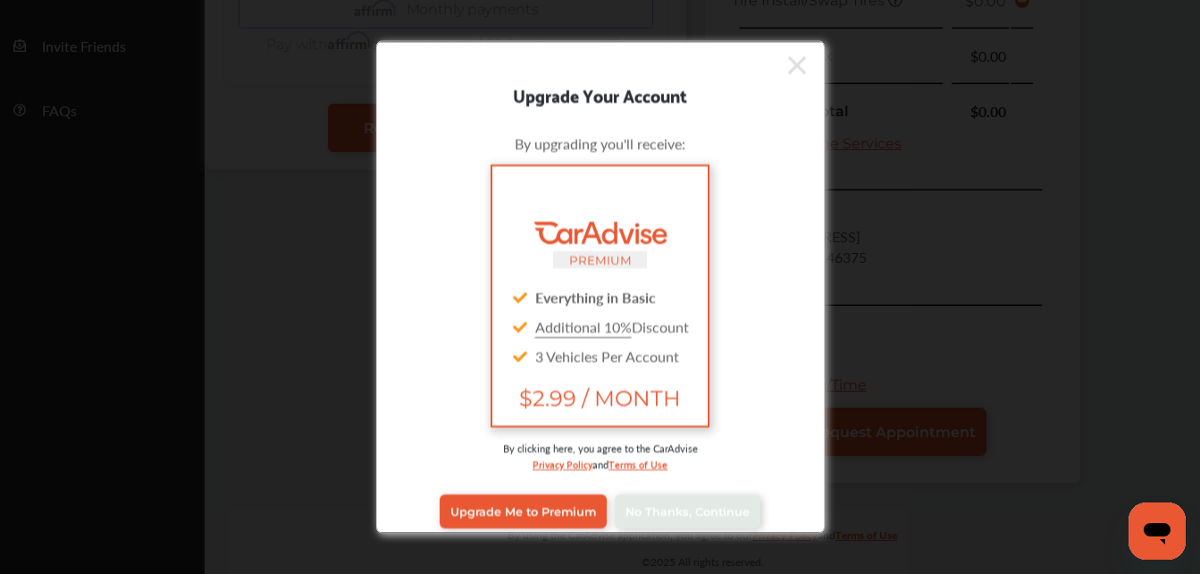
scroll to position [14, 0]
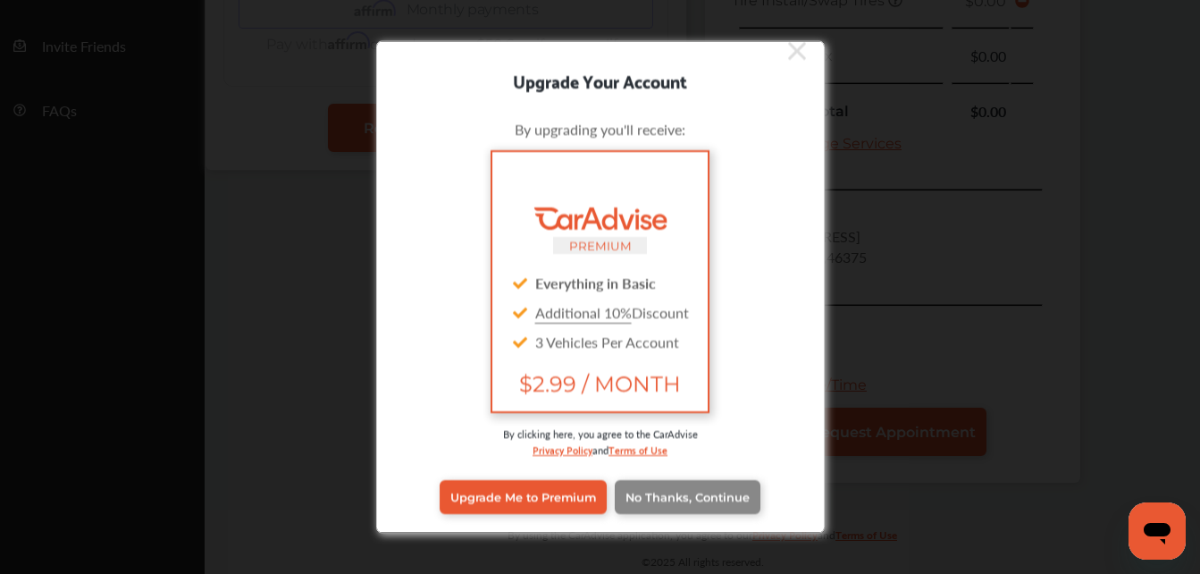
click at [698, 500] on span "No Thanks, Continue" at bounding box center [688, 496] width 124 height 13
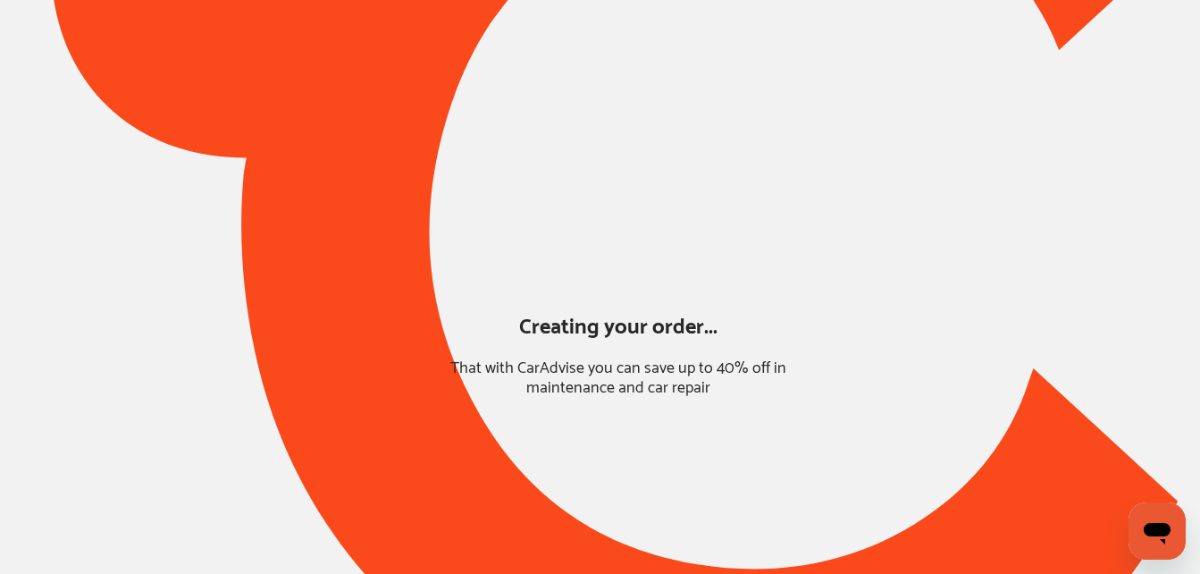
scroll to position [189, 0]
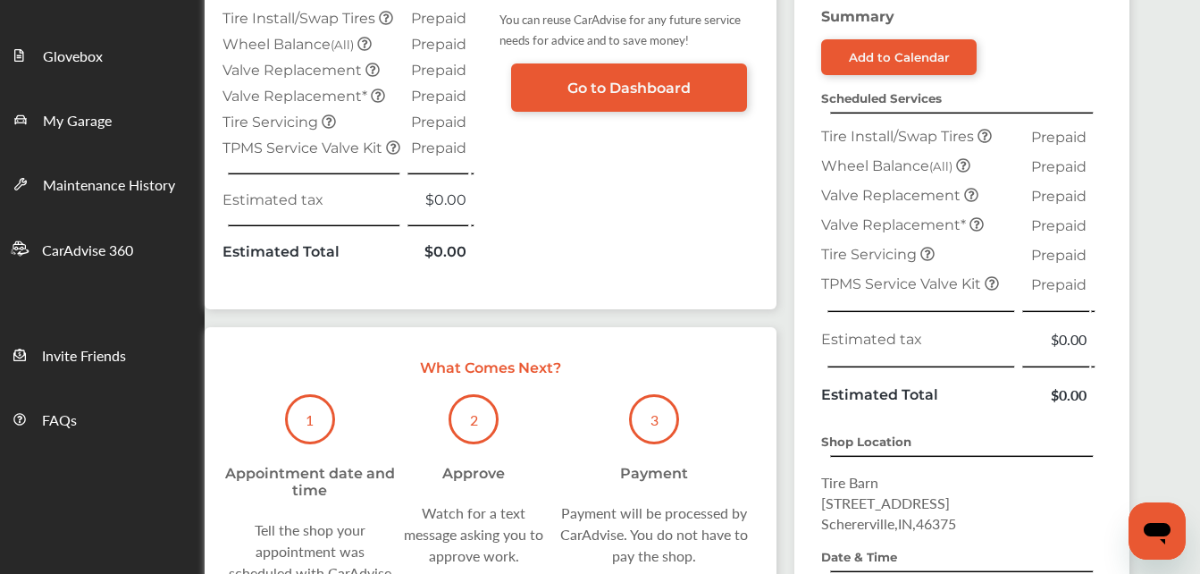
scroll to position [314, 0]
